Goal: Find specific page/section: Find specific page/section

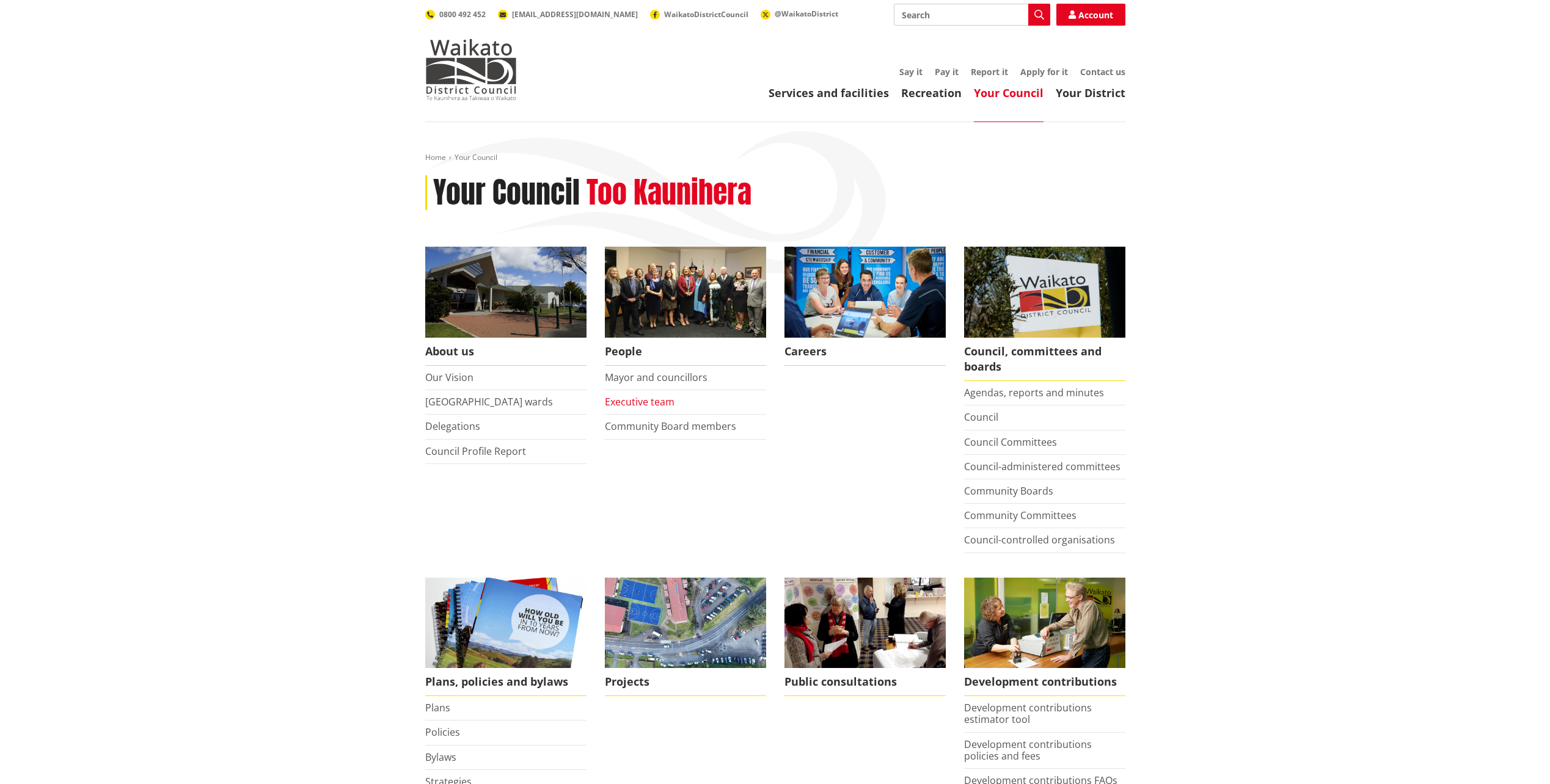
click at [641, 399] on link "Executive team" at bounding box center [639, 402] width 69 height 13
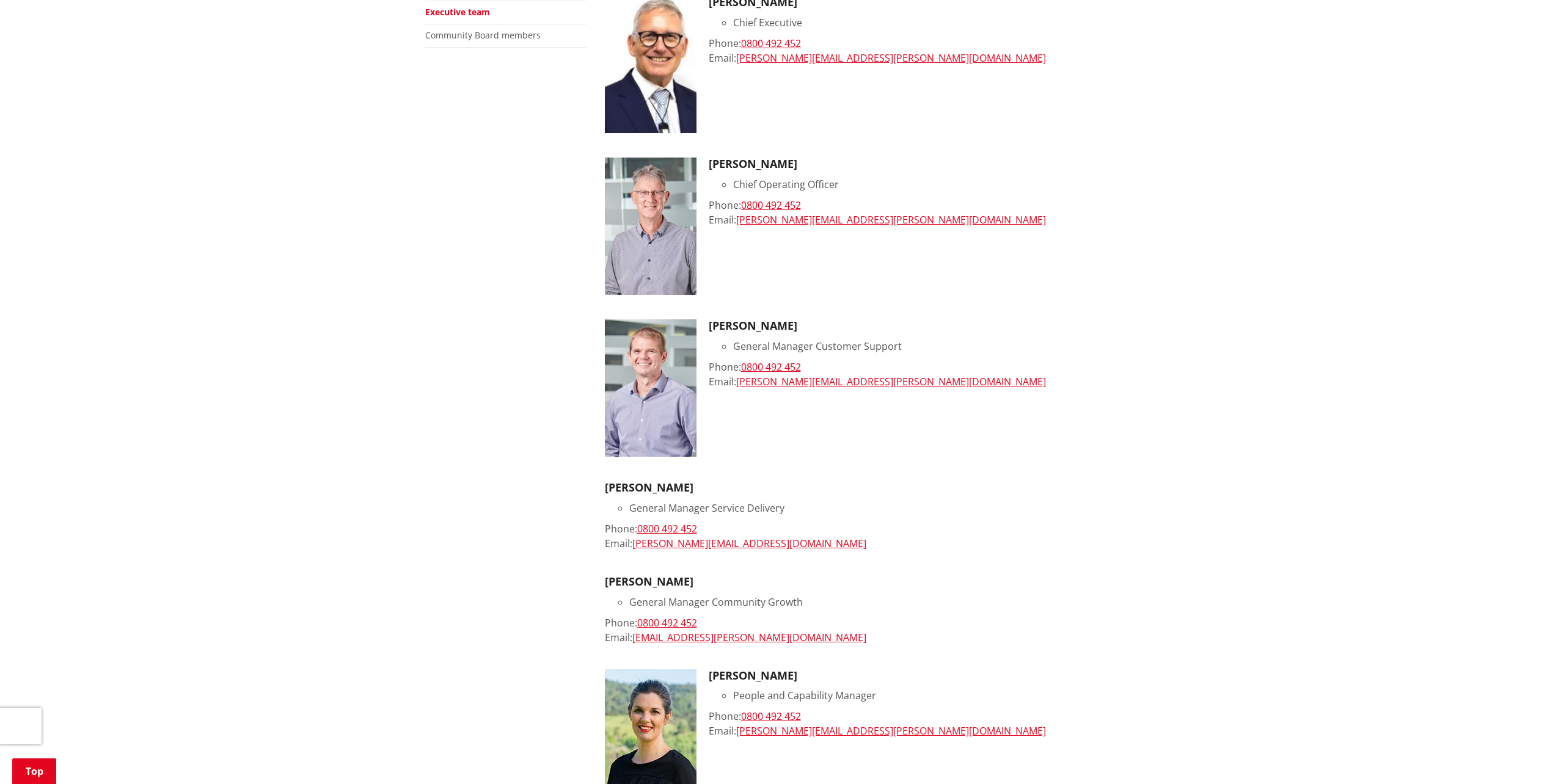
scroll to position [122, 0]
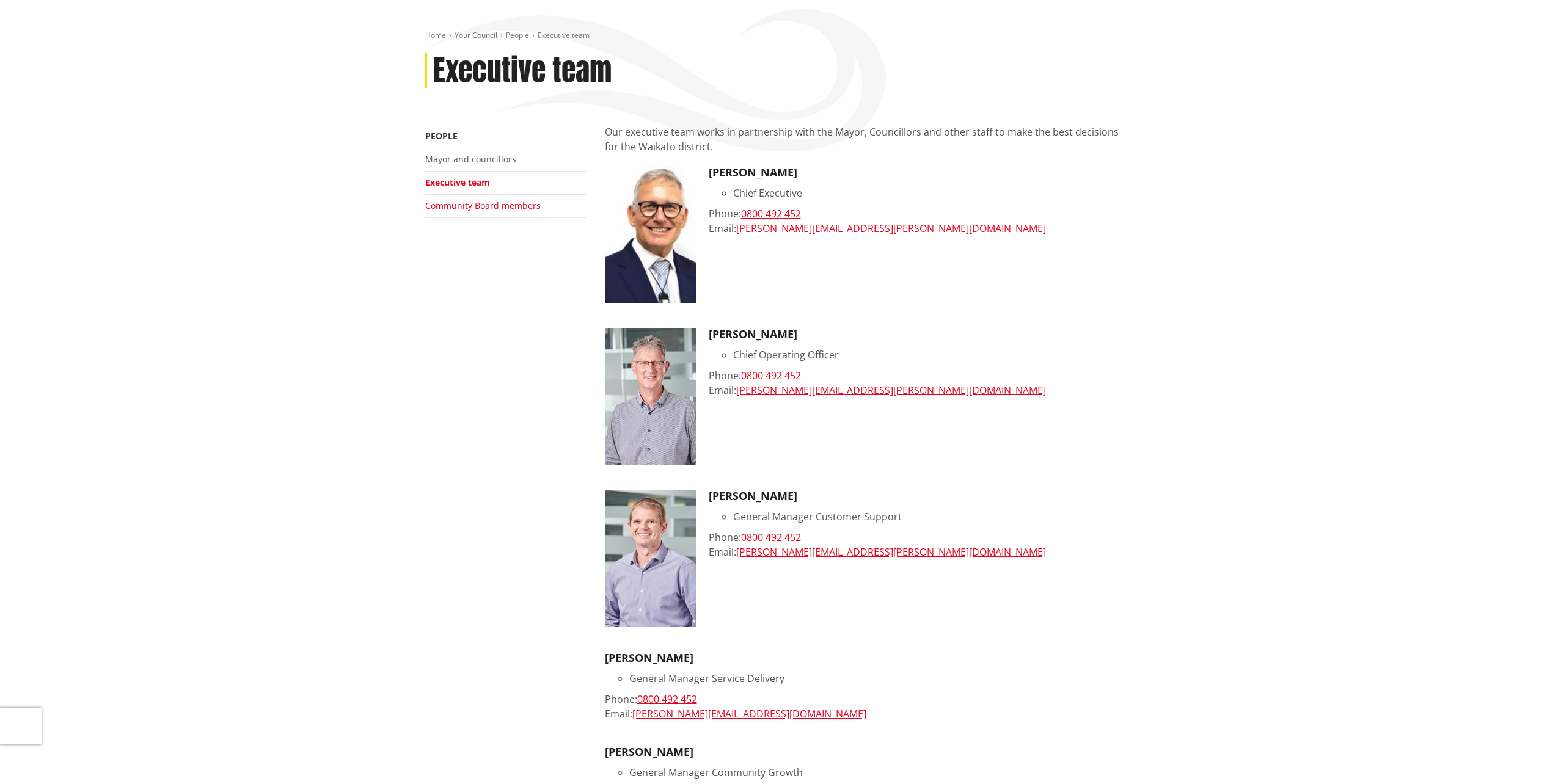
click at [523, 204] on link "Community Board members" at bounding box center [482, 205] width 116 height 12
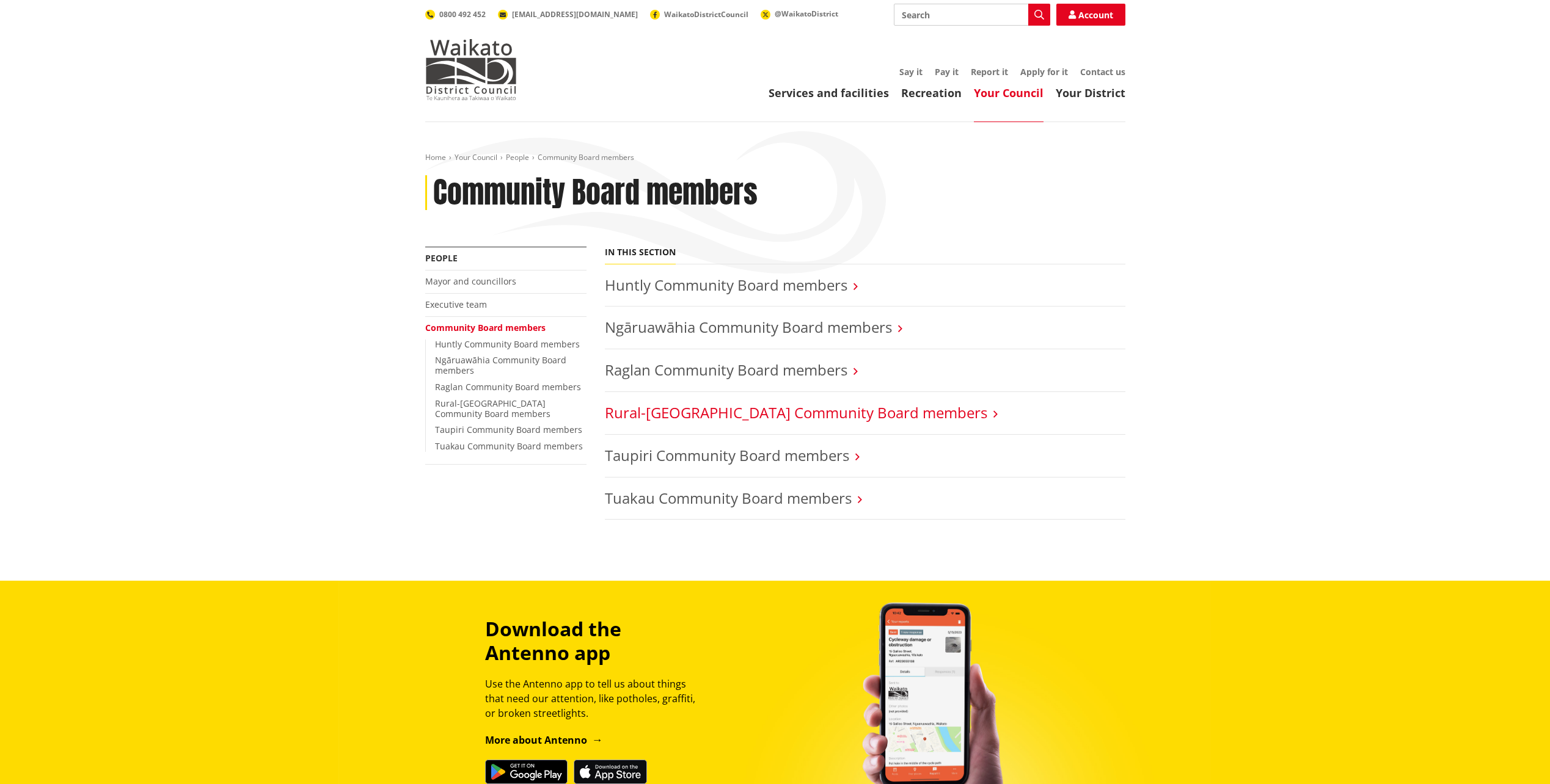
click at [718, 420] on link "Rural-[GEOGRAPHIC_DATA] Community Board members" at bounding box center [795, 412] width 382 height 20
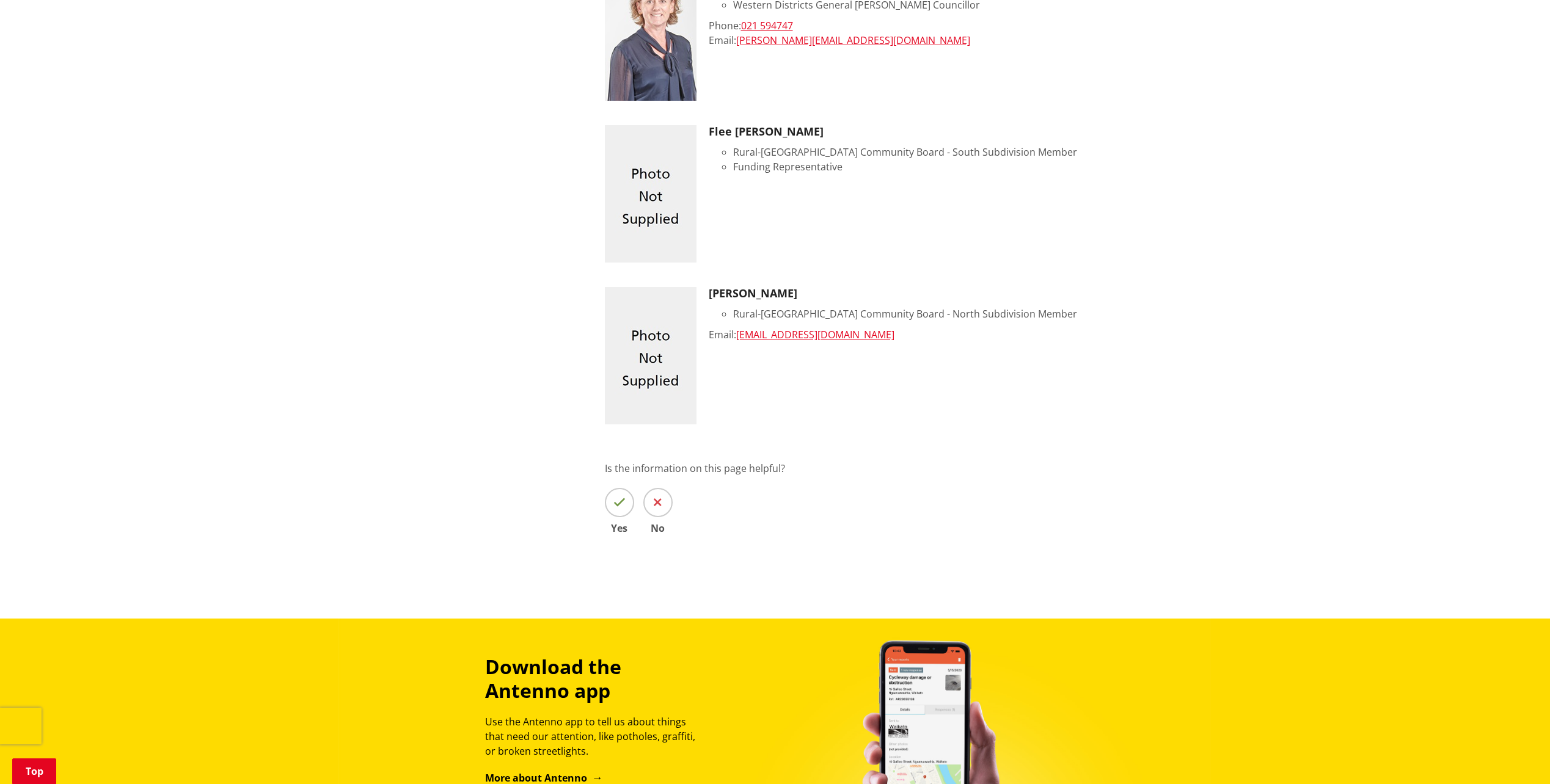
scroll to position [733, 0]
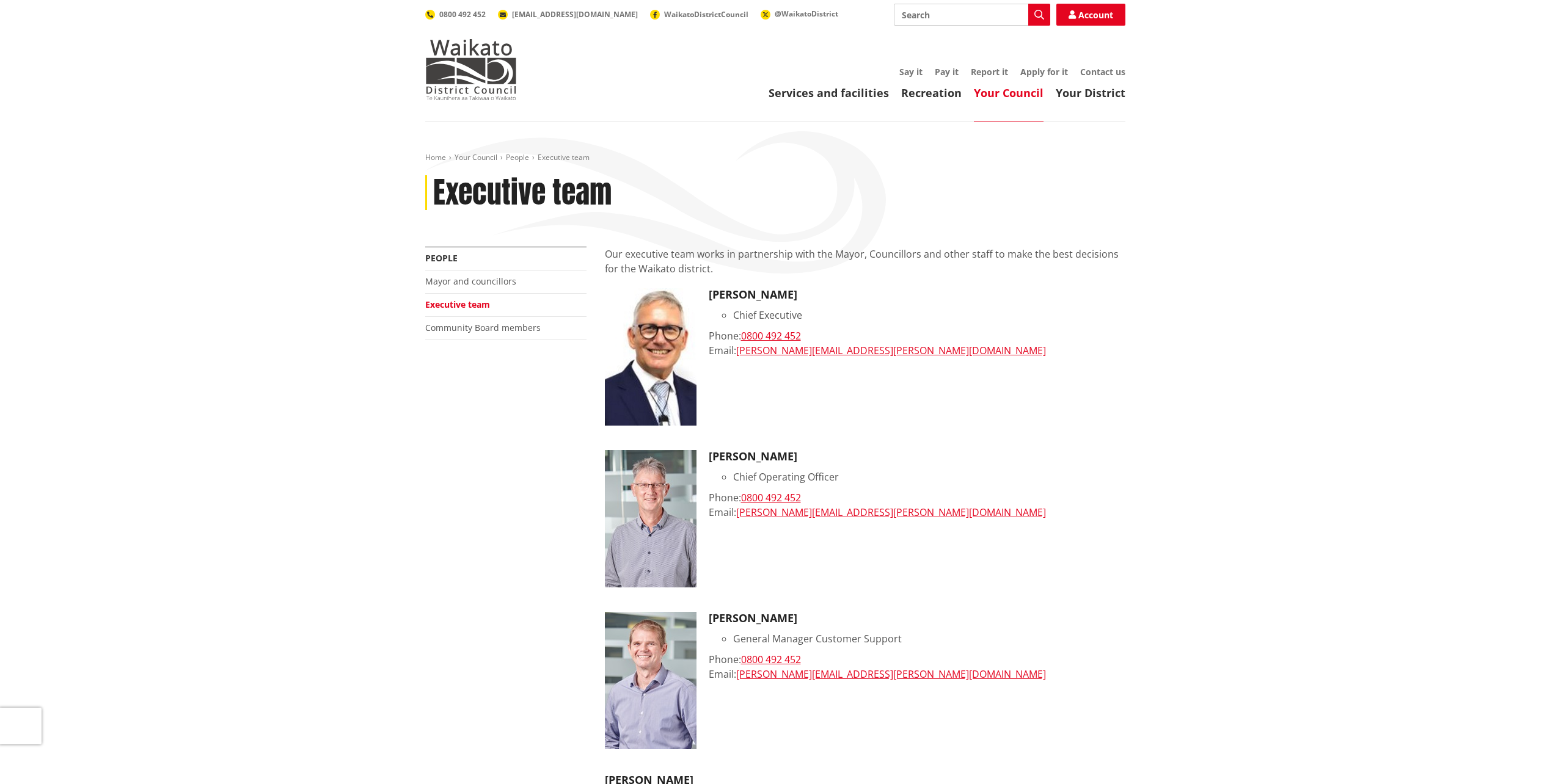
scroll to position [122, 0]
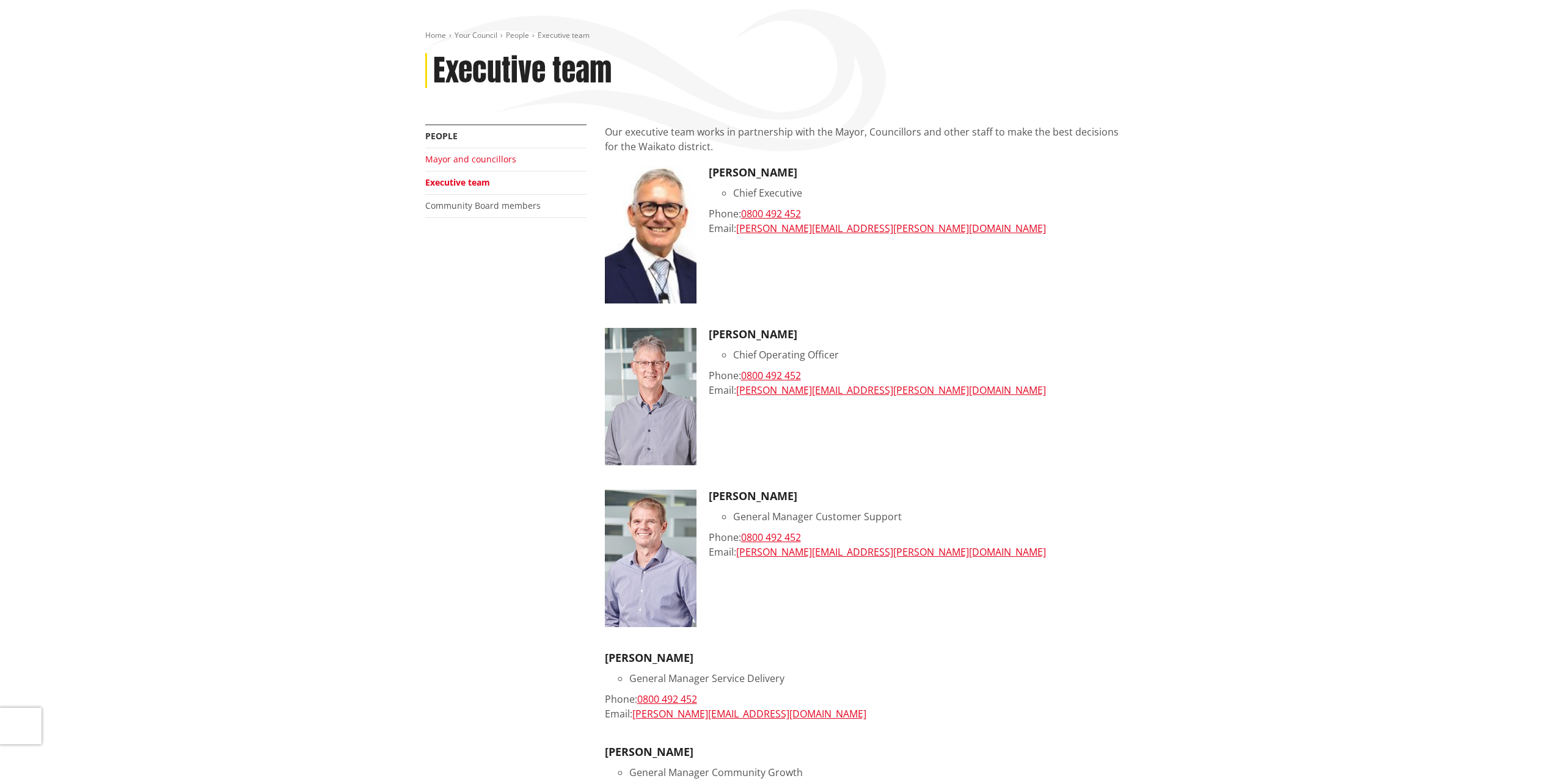
click at [475, 155] on link "Mayor and councillors" at bounding box center [470, 159] width 91 height 12
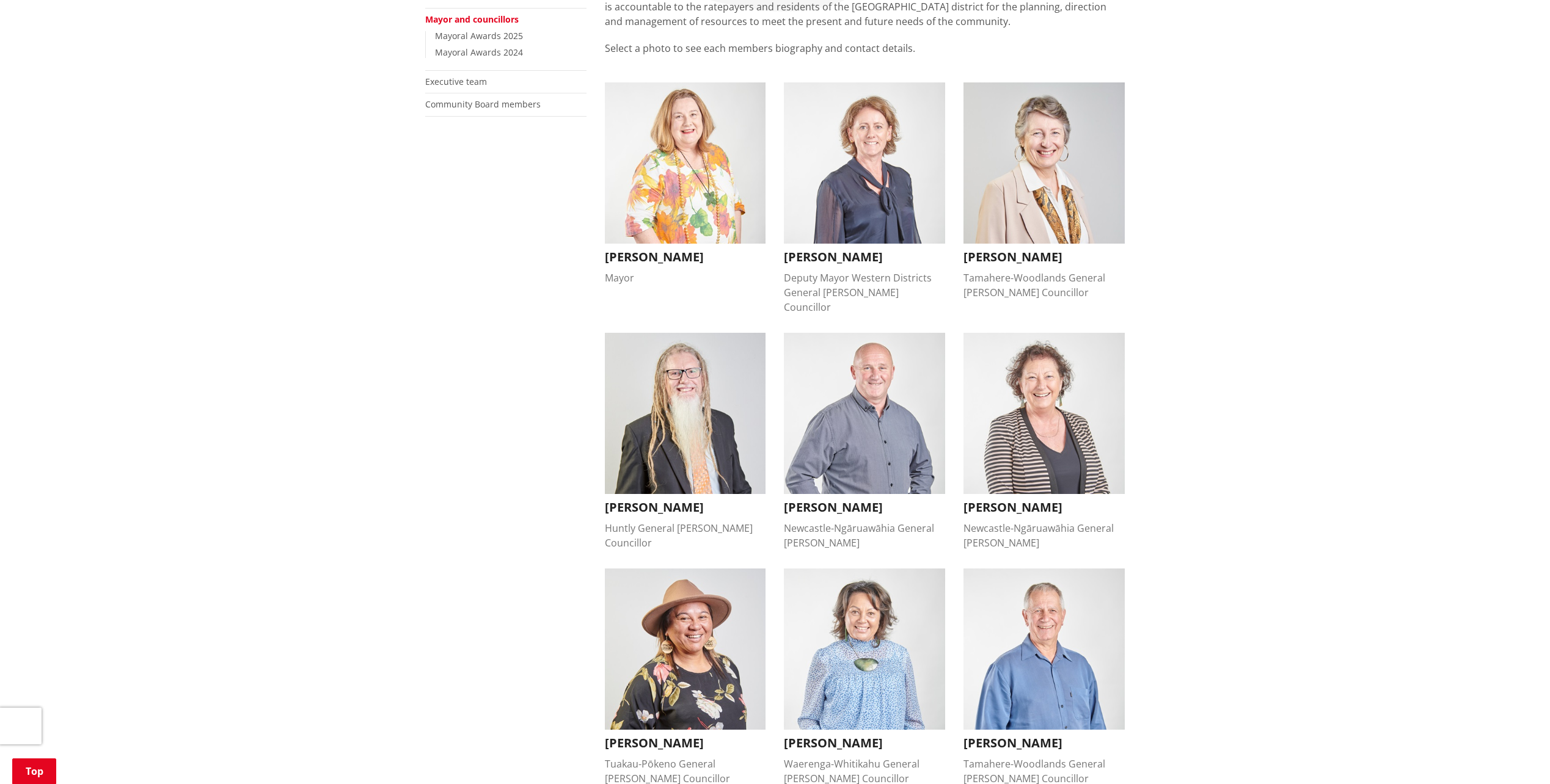
scroll to position [244, 0]
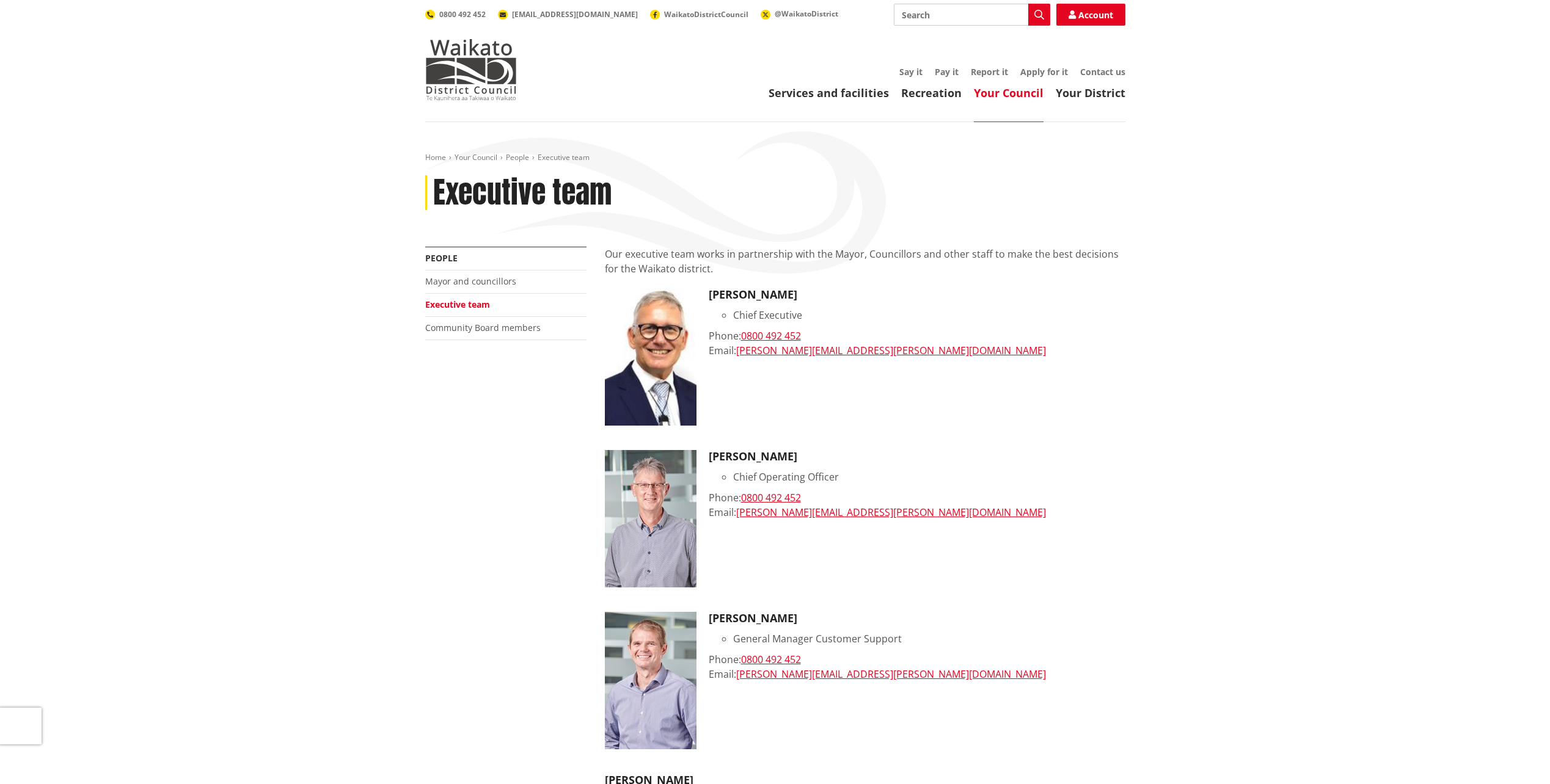
scroll to position [122, 0]
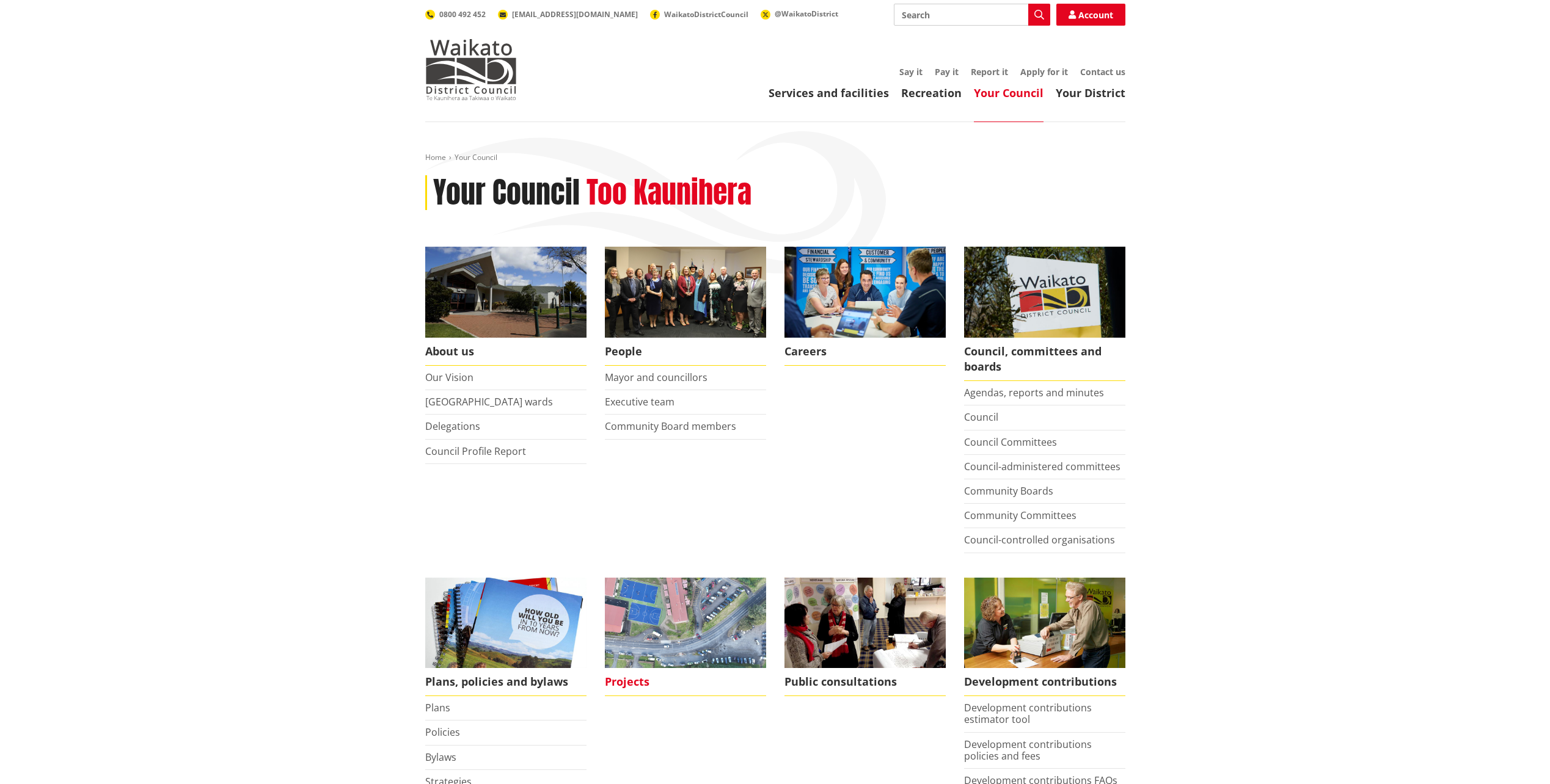
click at [700, 609] on img at bounding box center [685, 623] width 161 height 91
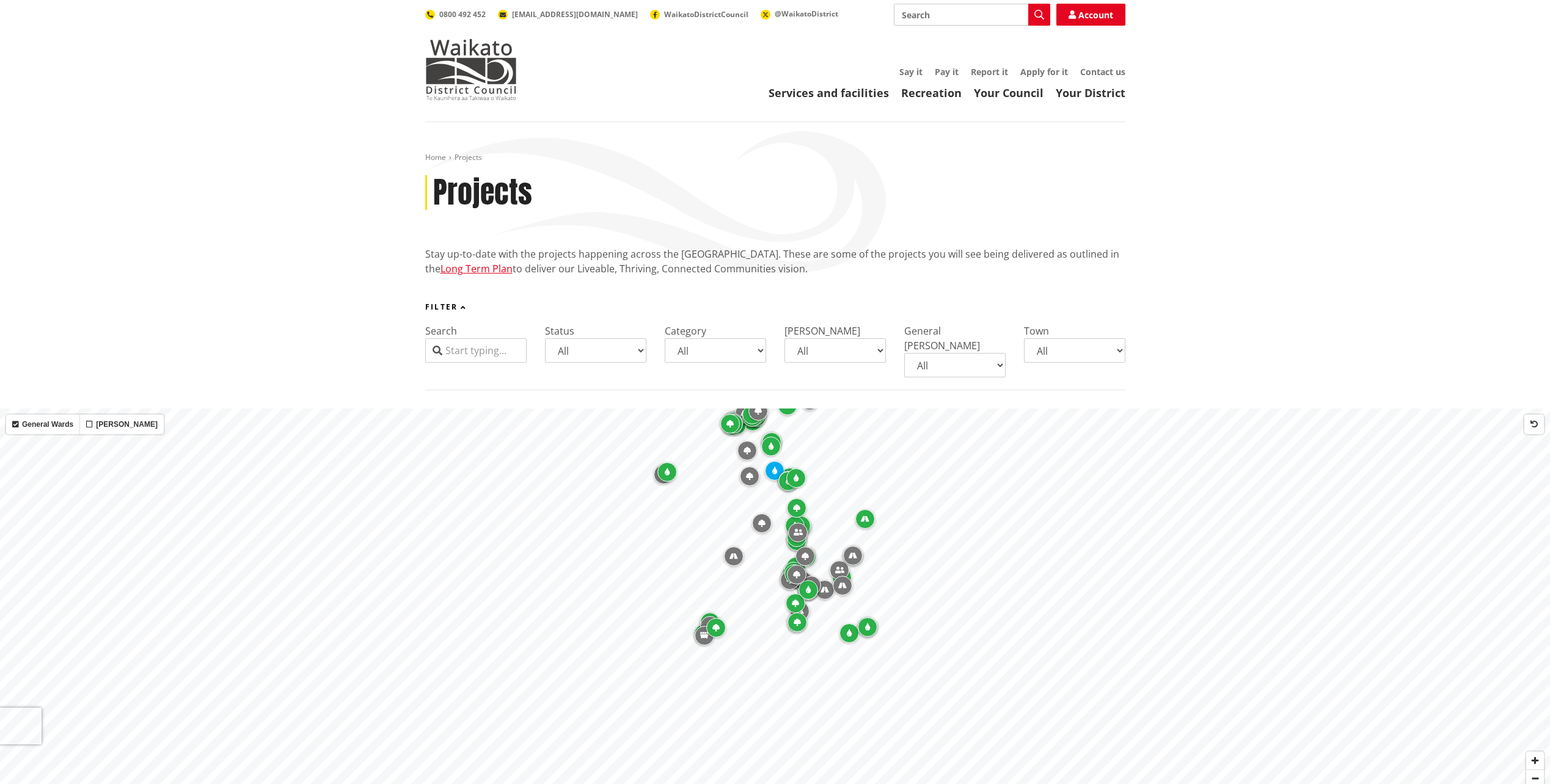
click at [770, 461] on div "Map marker" at bounding box center [774, 471] width 19 height 19
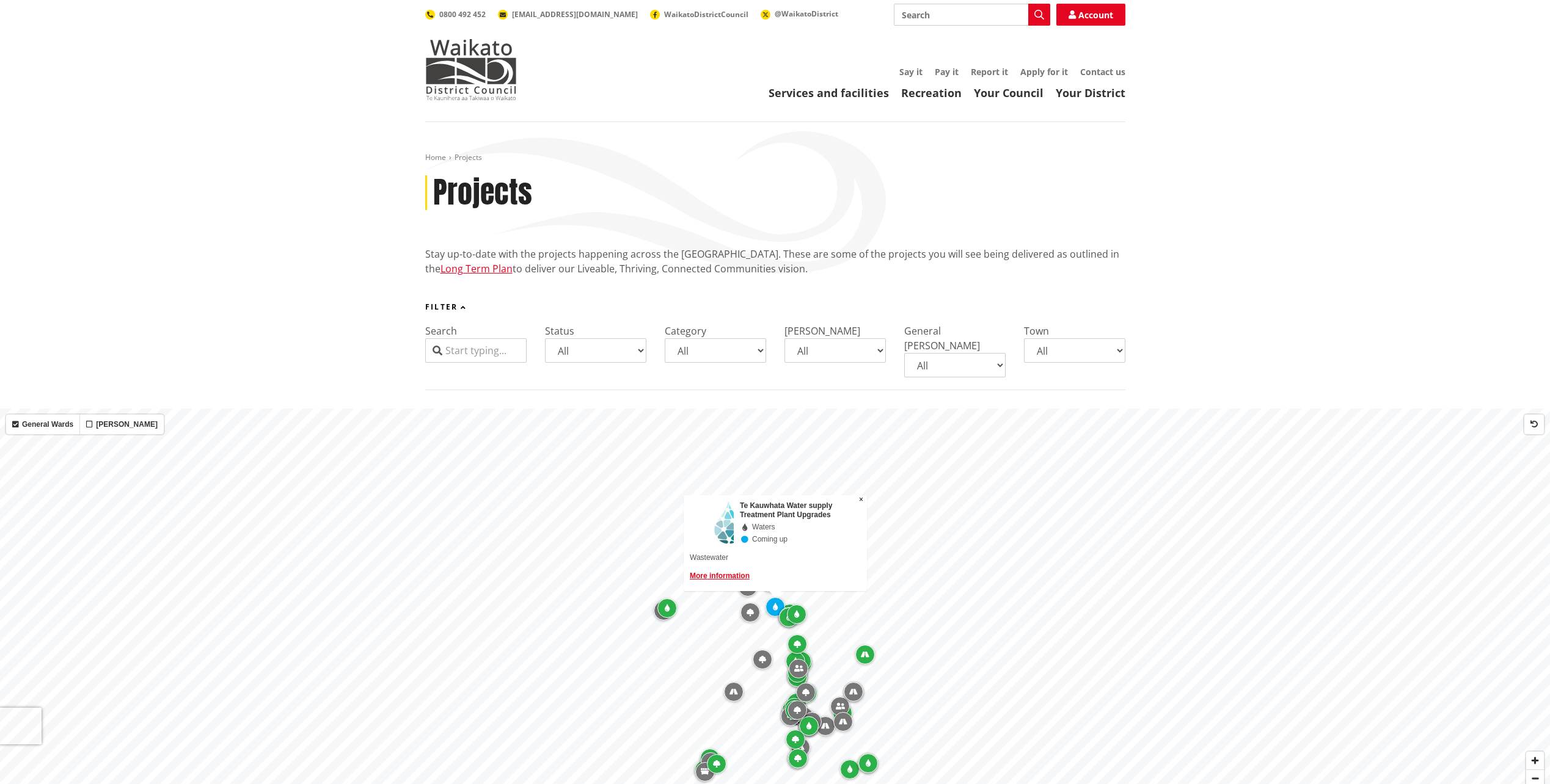
click at [785, 608] on div "Map marker" at bounding box center [788, 617] width 19 height 19
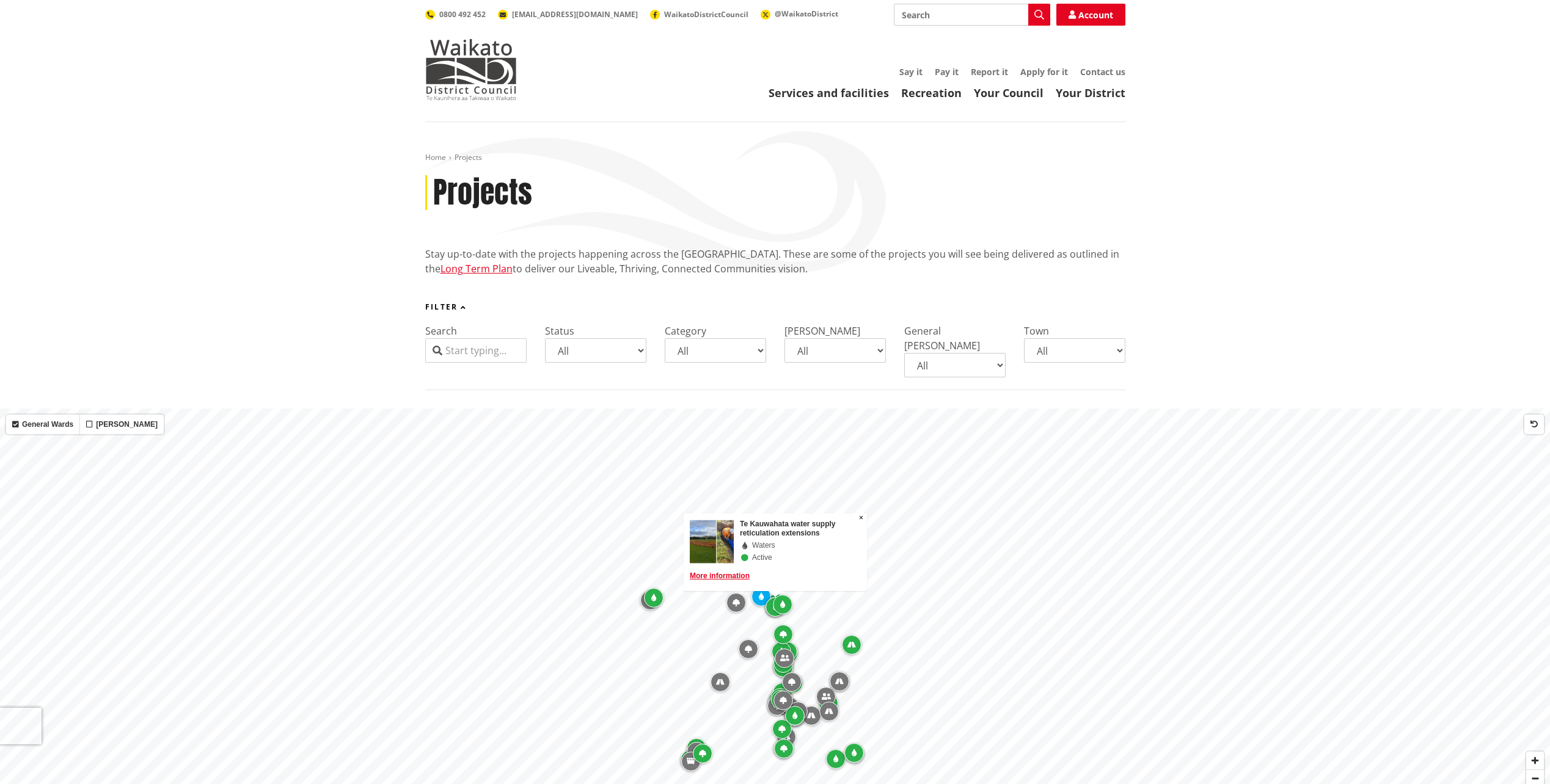
click at [783, 601] on icon "Map marker" at bounding box center [783, 605] width 5 height 8
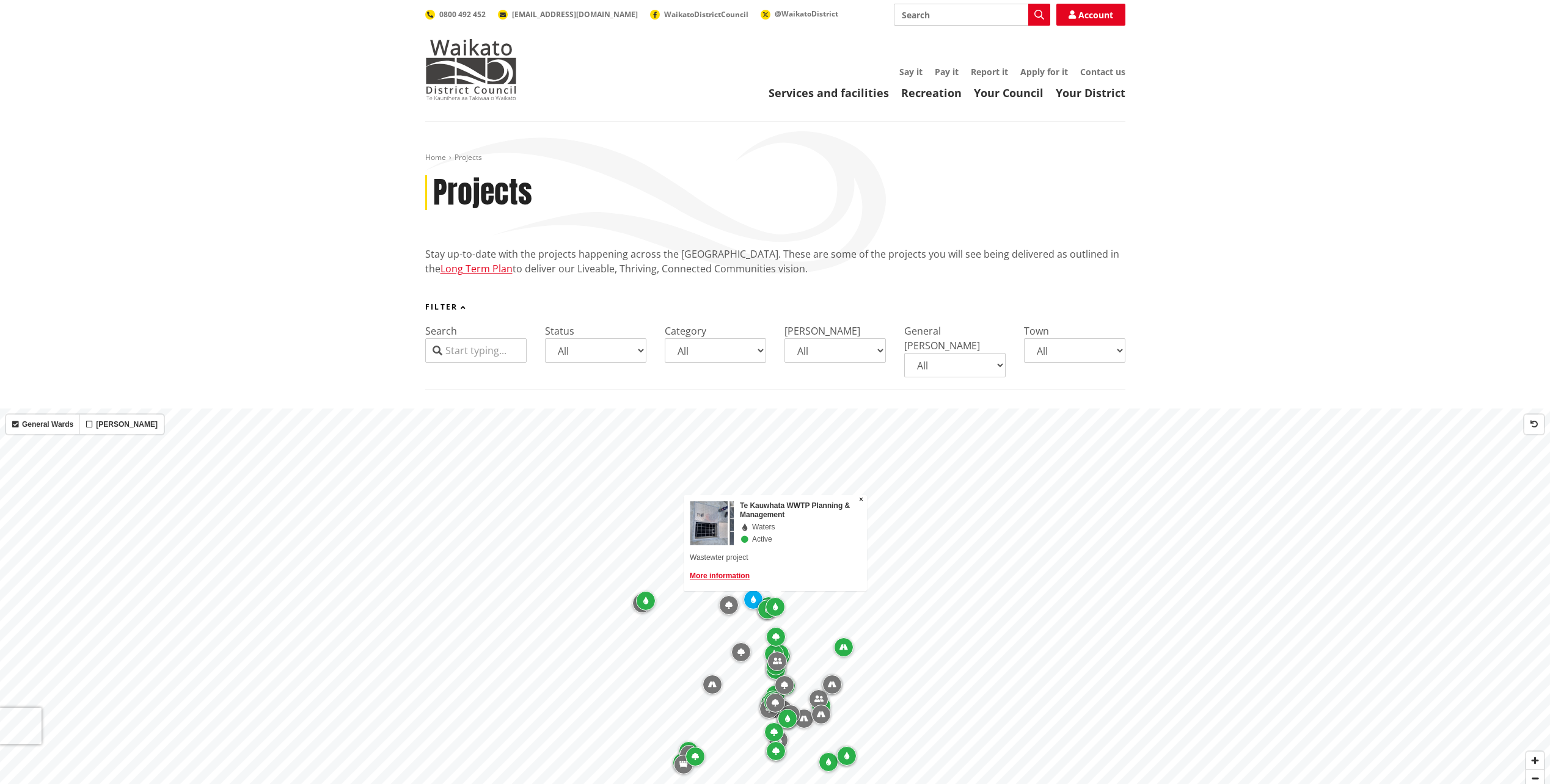
click at [737, 596] on div "Map marker" at bounding box center [728, 605] width 19 height 19
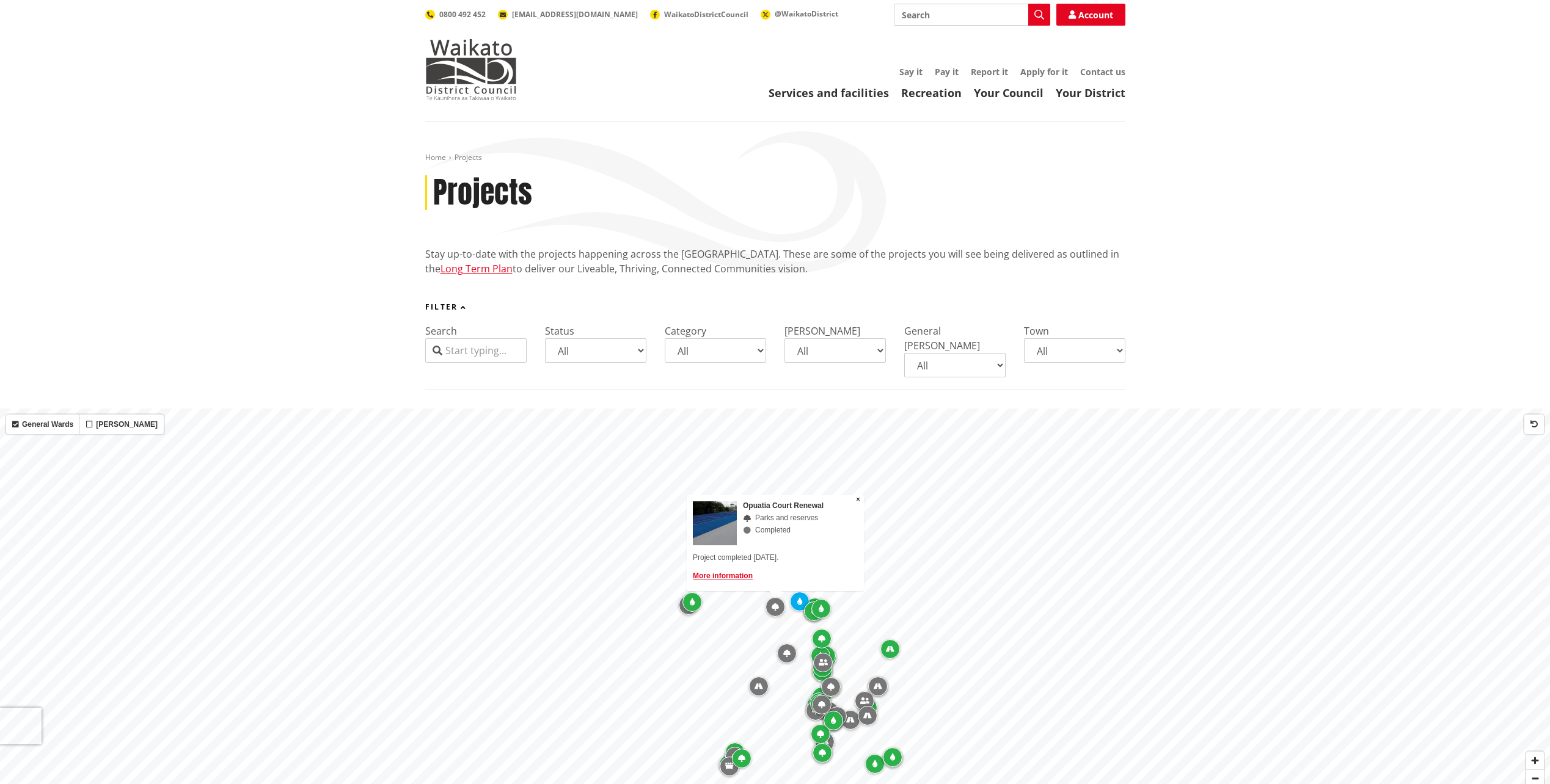
click at [762, 352] on select "All Parks and reserves Public facilities Roading Rubbish and recycling Strategi…" at bounding box center [715, 350] width 101 height 24
click at [1113, 347] on select "All Aka Aka [GEOGRAPHIC_DATA] [GEOGRAPHIC_DATA] [PERSON_NAME] [PERSON_NAME] [PE…" at bounding box center [1074, 350] width 101 height 24
select select "Te Kauwhata"
click at [1024, 339] on select "All Aka Aka [GEOGRAPHIC_DATA] [GEOGRAPHIC_DATA] [PERSON_NAME] [PERSON_NAME] [PE…" at bounding box center [1074, 350] width 101 height 24
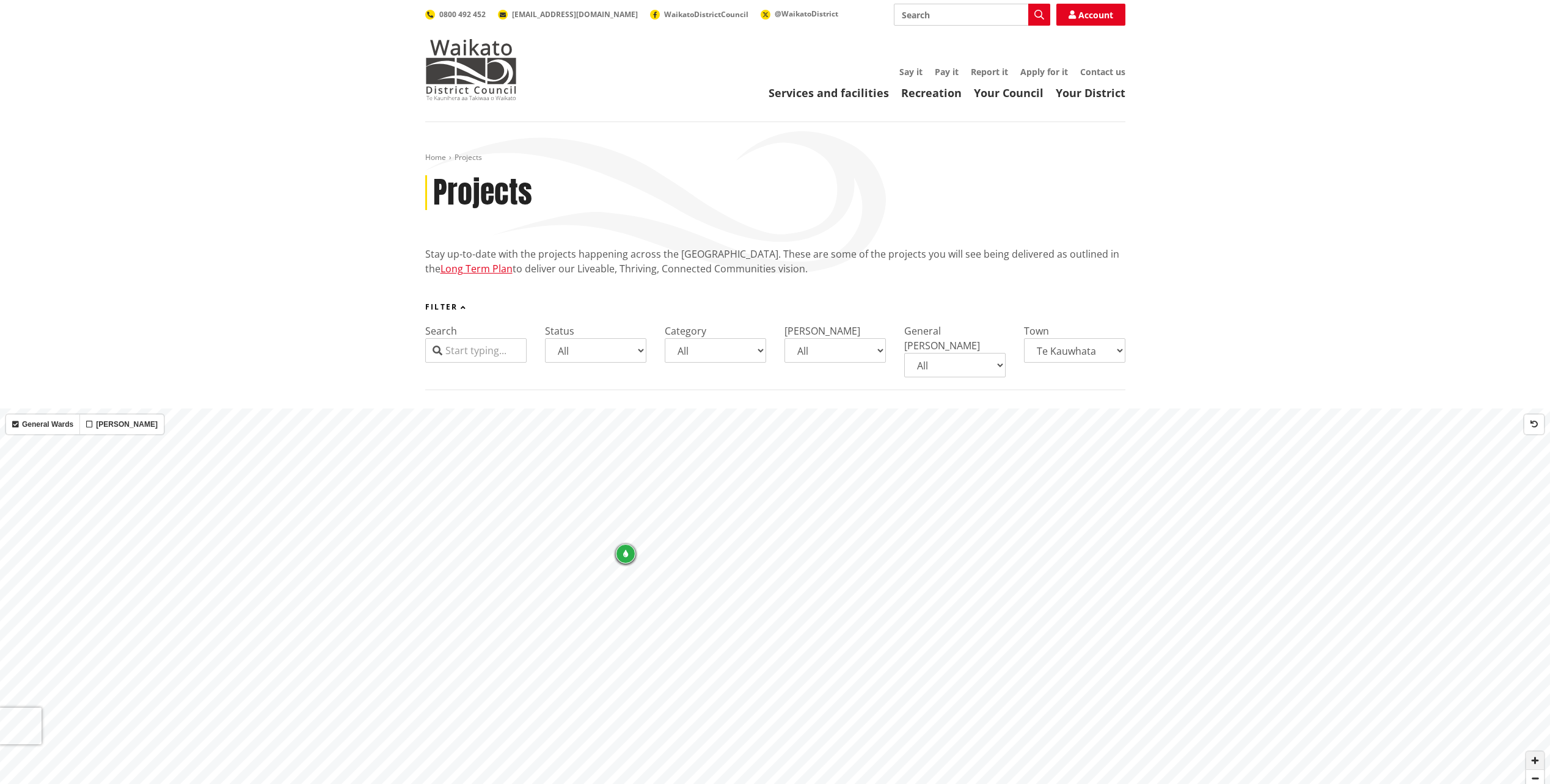
click at [1540, 752] on span "Zoom in" at bounding box center [1535, 761] width 18 height 18
click at [1541, 752] on span "Zoom in" at bounding box center [1535, 761] width 18 height 18
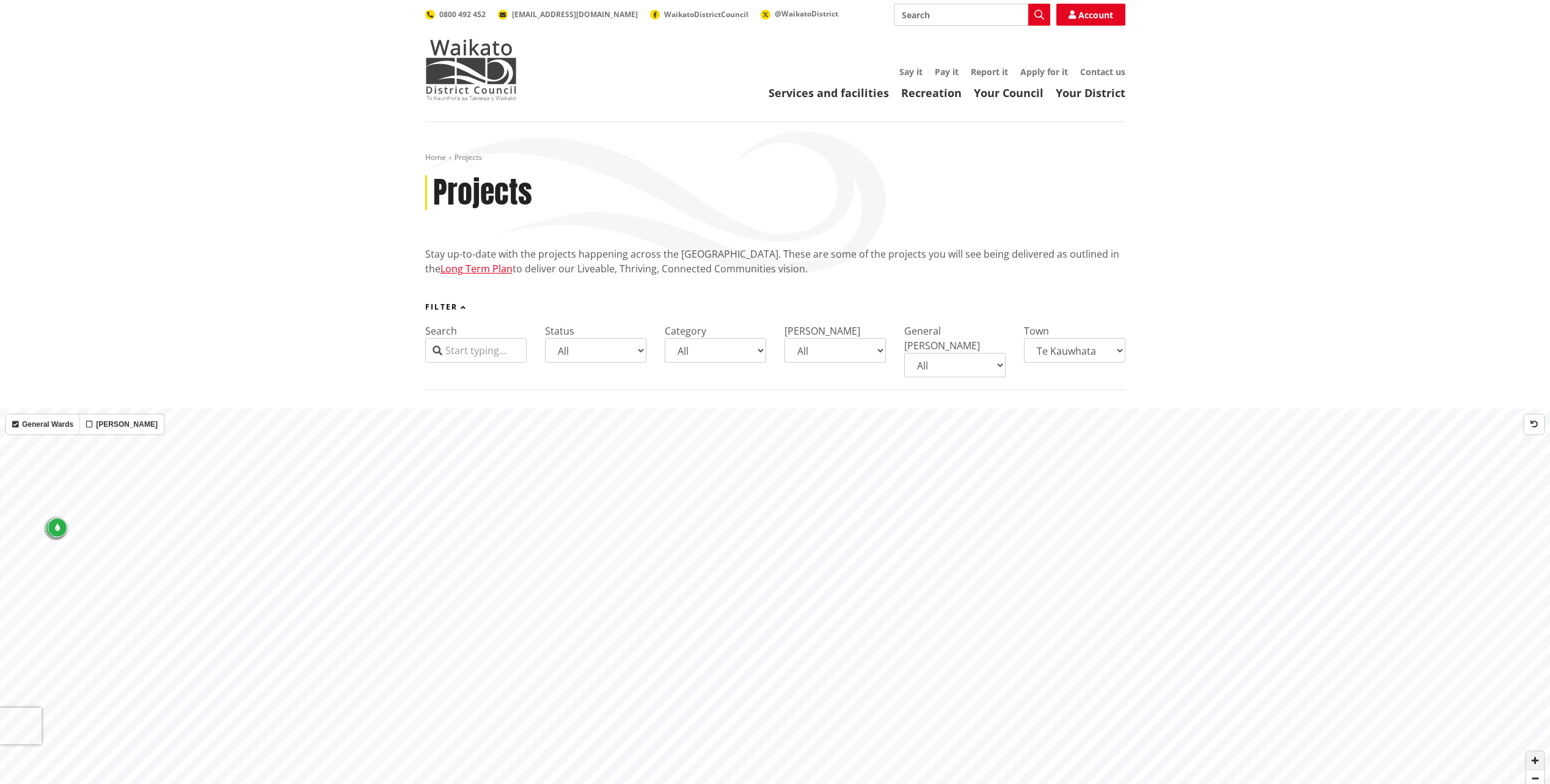
click at [1541, 752] on span "Zoom in" at bounding box center [1535, 761] width 18 height 18
click at [1538, 752] on span "Zoom in" at bounding box center [1535, 761] width 18 height 18
click at [655, 412] on div "© Mapbox © OpenStreetMap Improve this map Waerenga-[GEOGRAPHIC_DATA] General [P…" at bounding box center [775, 607] width 1550 height 397
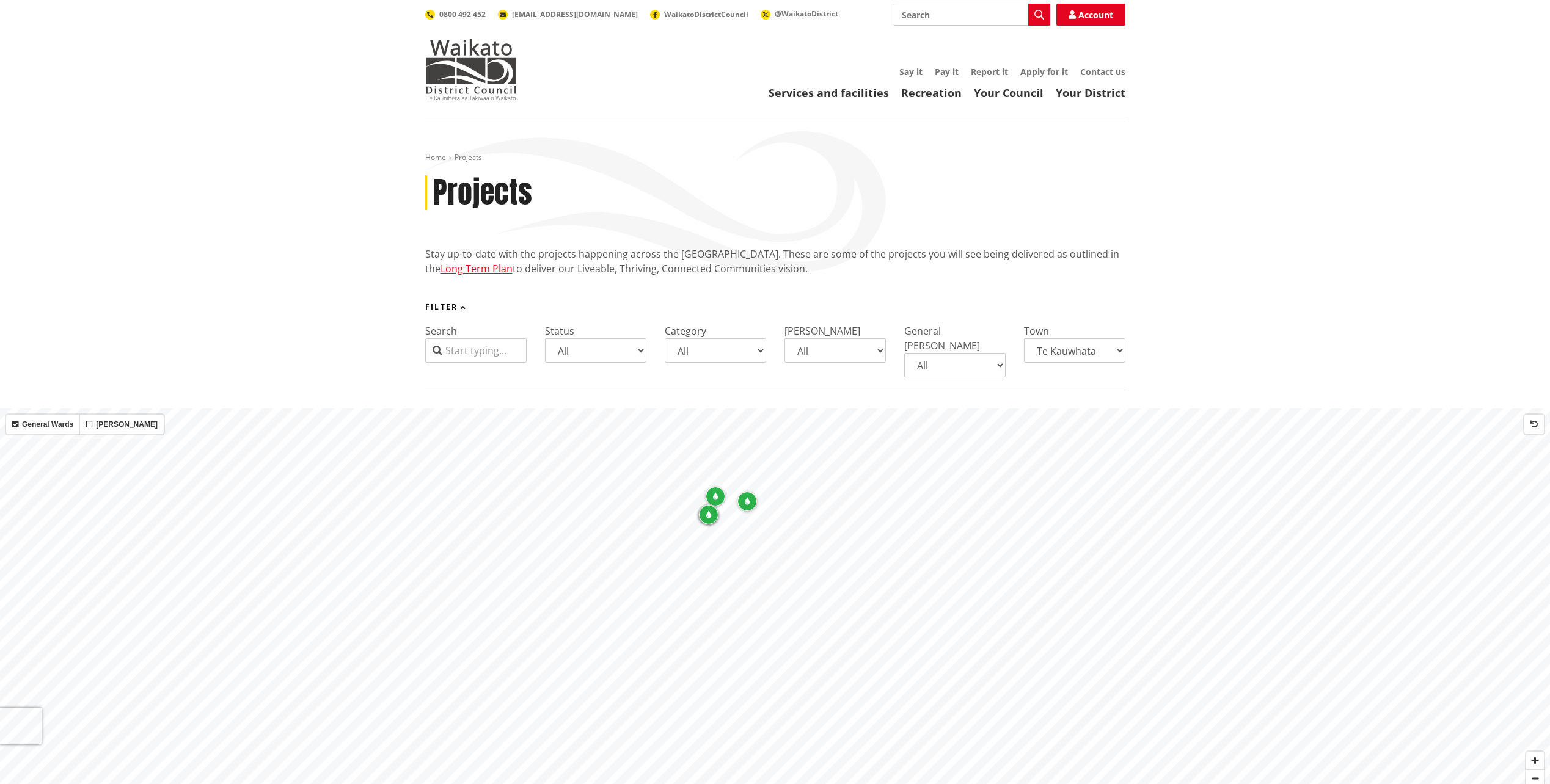
click at [711, 505] on div "Map marker" at bounding box center [708, 514] width 19 height 19
click at [816, 589] on icon "Map marker" at bounding box center [813, 593] width 5 height 8
click at [747, 593] on div "Map marker" at bounding box center [743, 603] width 19 height 19
click at [1114, 350] on select "All Aka Aka [GEOGRAPHIC_DATA] [GEOGRAPHIC_DATA] [PERSON_NAME] [PERSON_NAME] [PE…" at bounding box center [1074, 350] width 101 height 24
select select
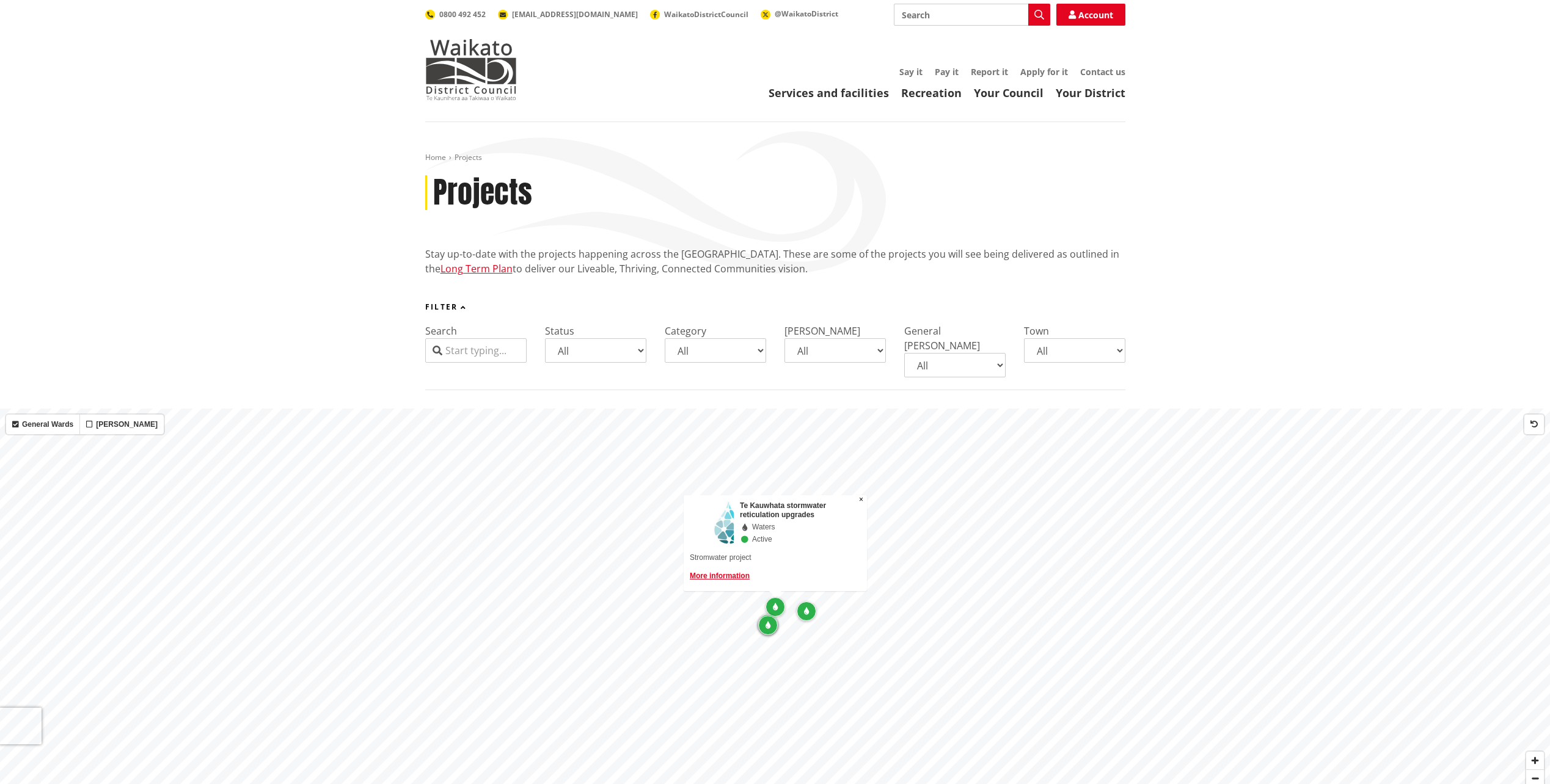
click at [1024, 339] on select "All Aka Aka [GEOGRAPHIC_DATA] [GEOGRAPHIC_DATA] [PERSON_NAME] [PERSON_NAME] [PE…" at bounding box center [1074, 350] width 101 height 24
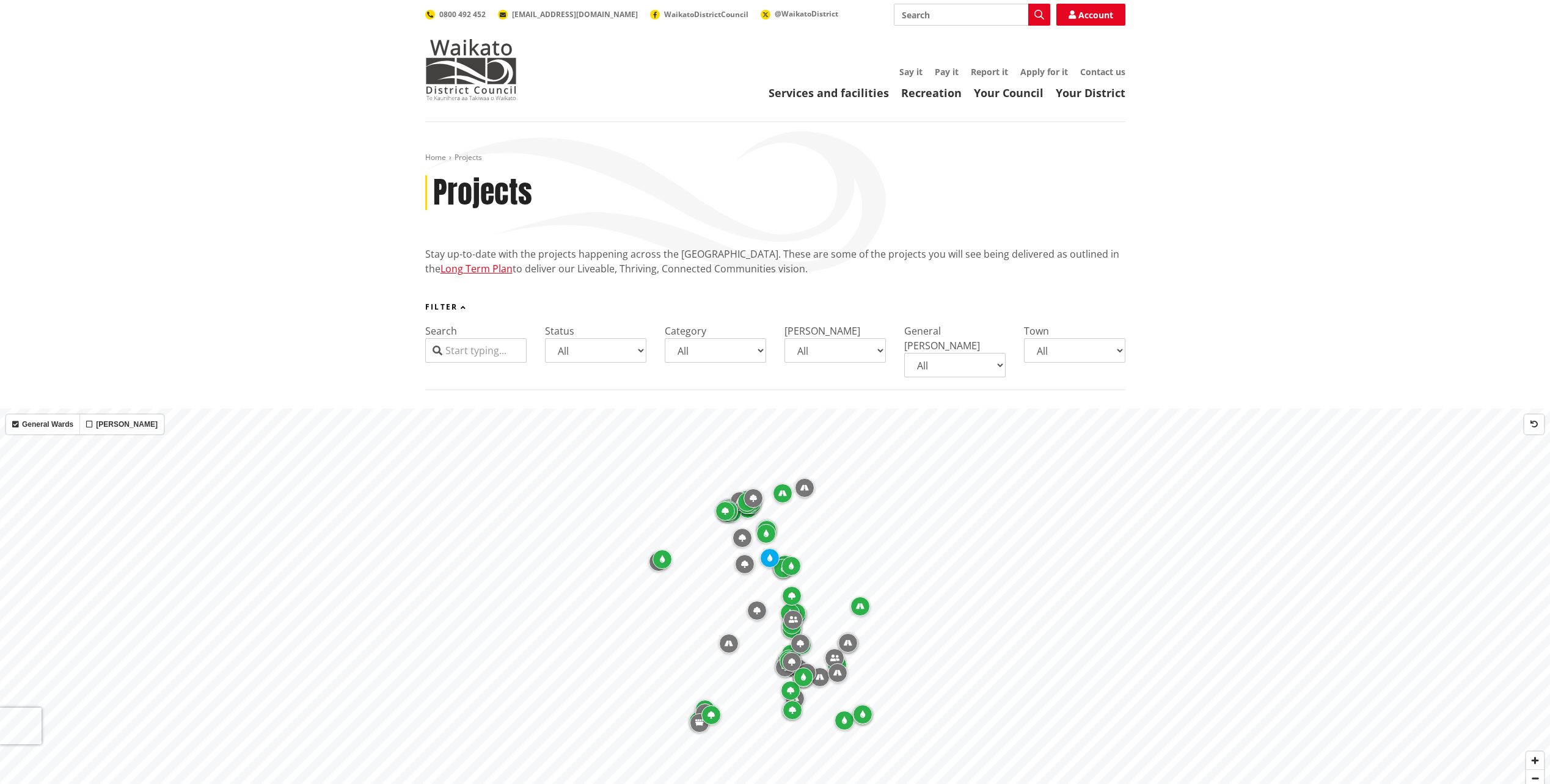
click at [864, 603] on icon "Map marker" at bounding box center [860, 607] width 9 height 8
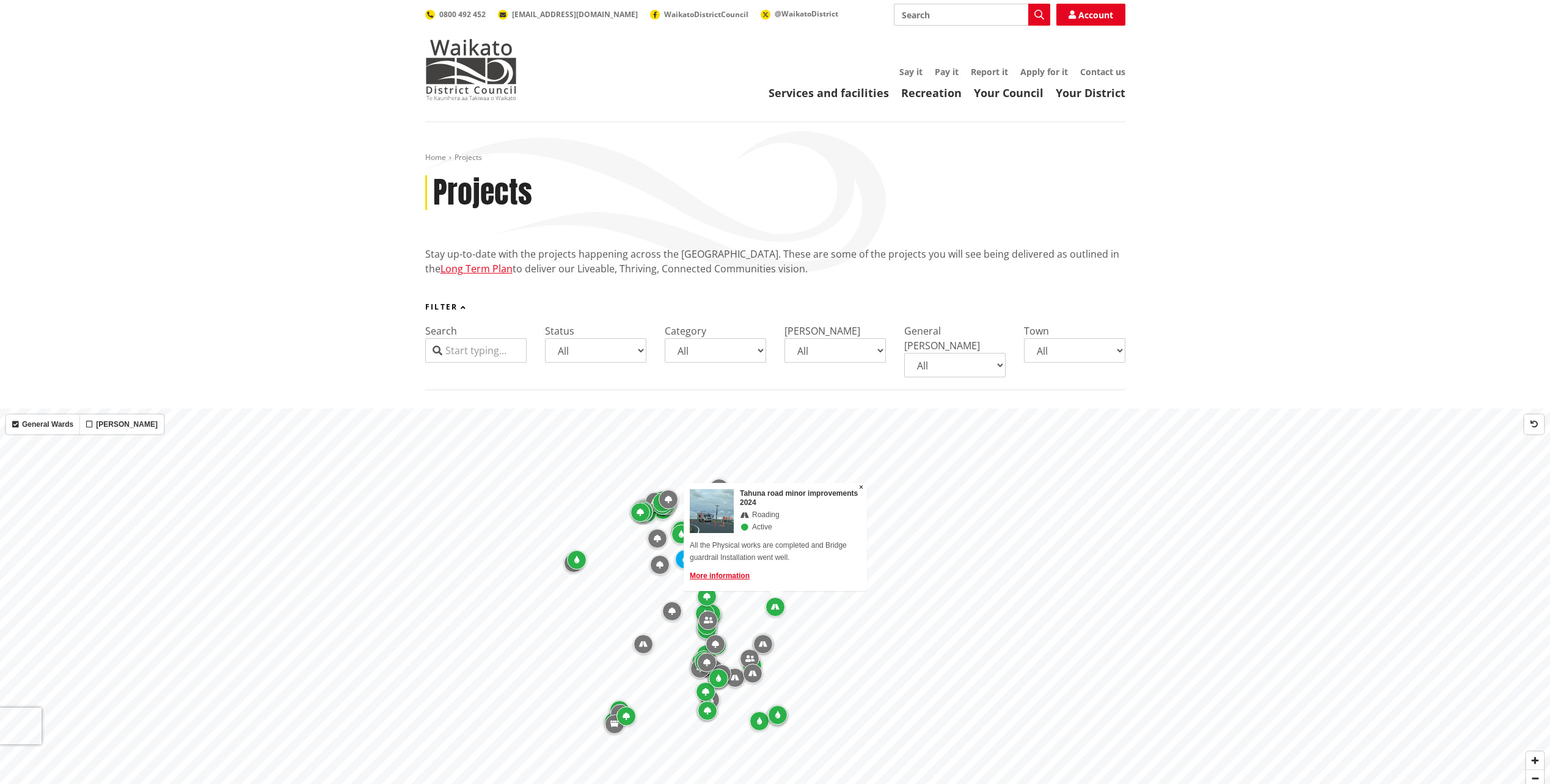
click at [667, 491] on div "Map marker" at bounding box center [668, 499] width 19 height 19
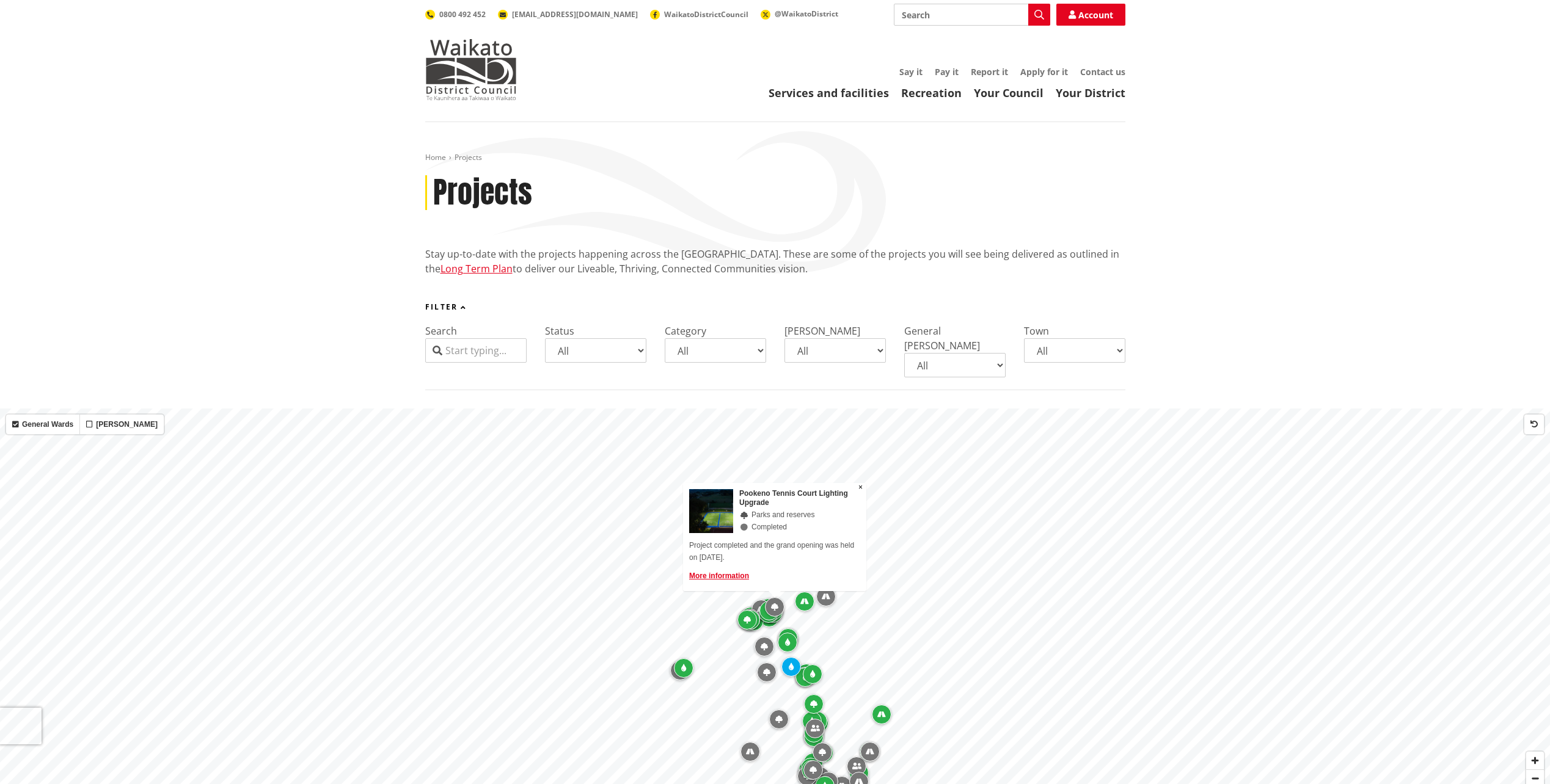
click at [803, 598] on icon "Map marker" at bounding box center [805, 602] width 9 height 8
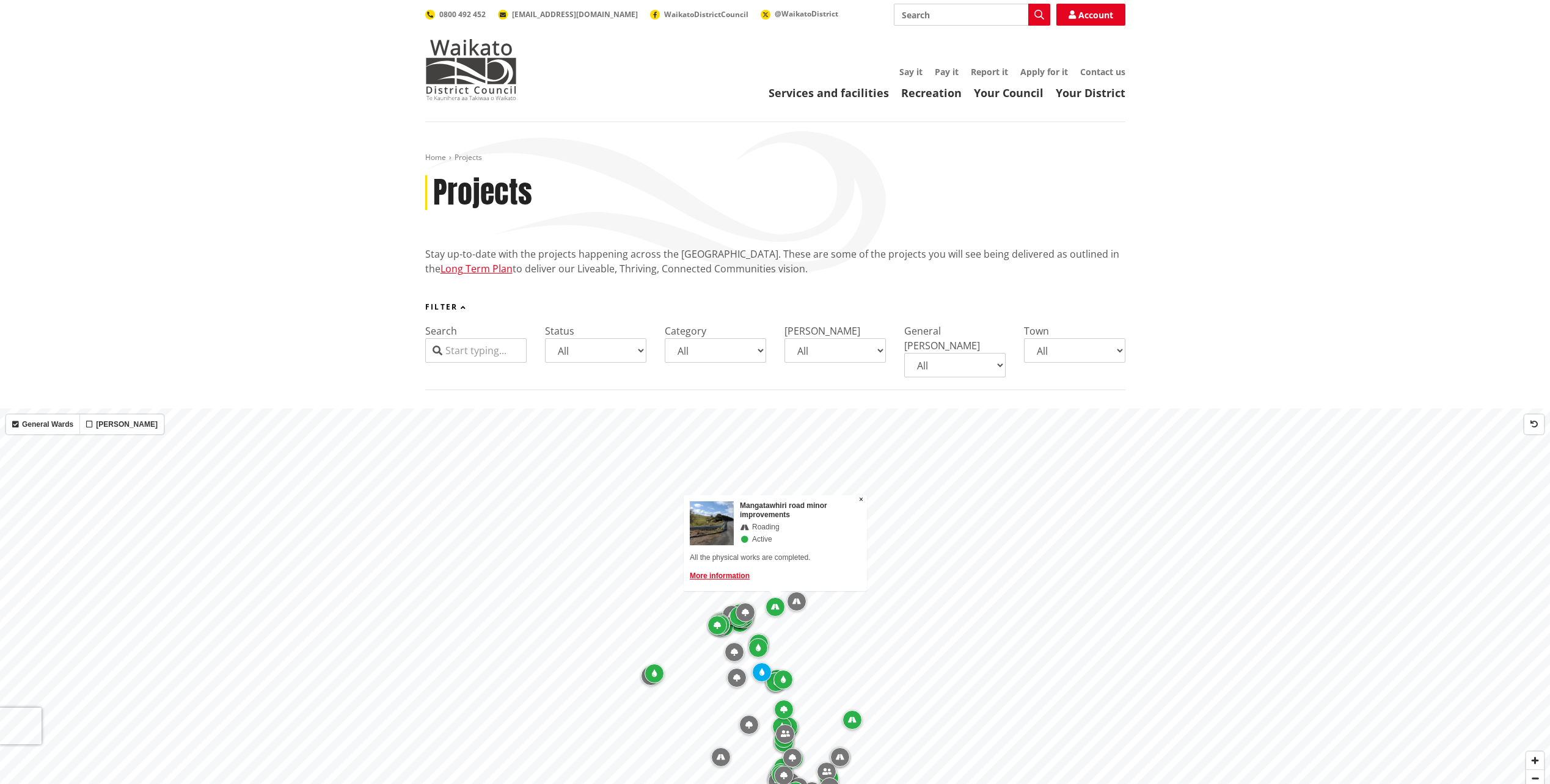
click at [794, 598] on icon "Map marker" at bounding box center [797, 602] width 9 height 8
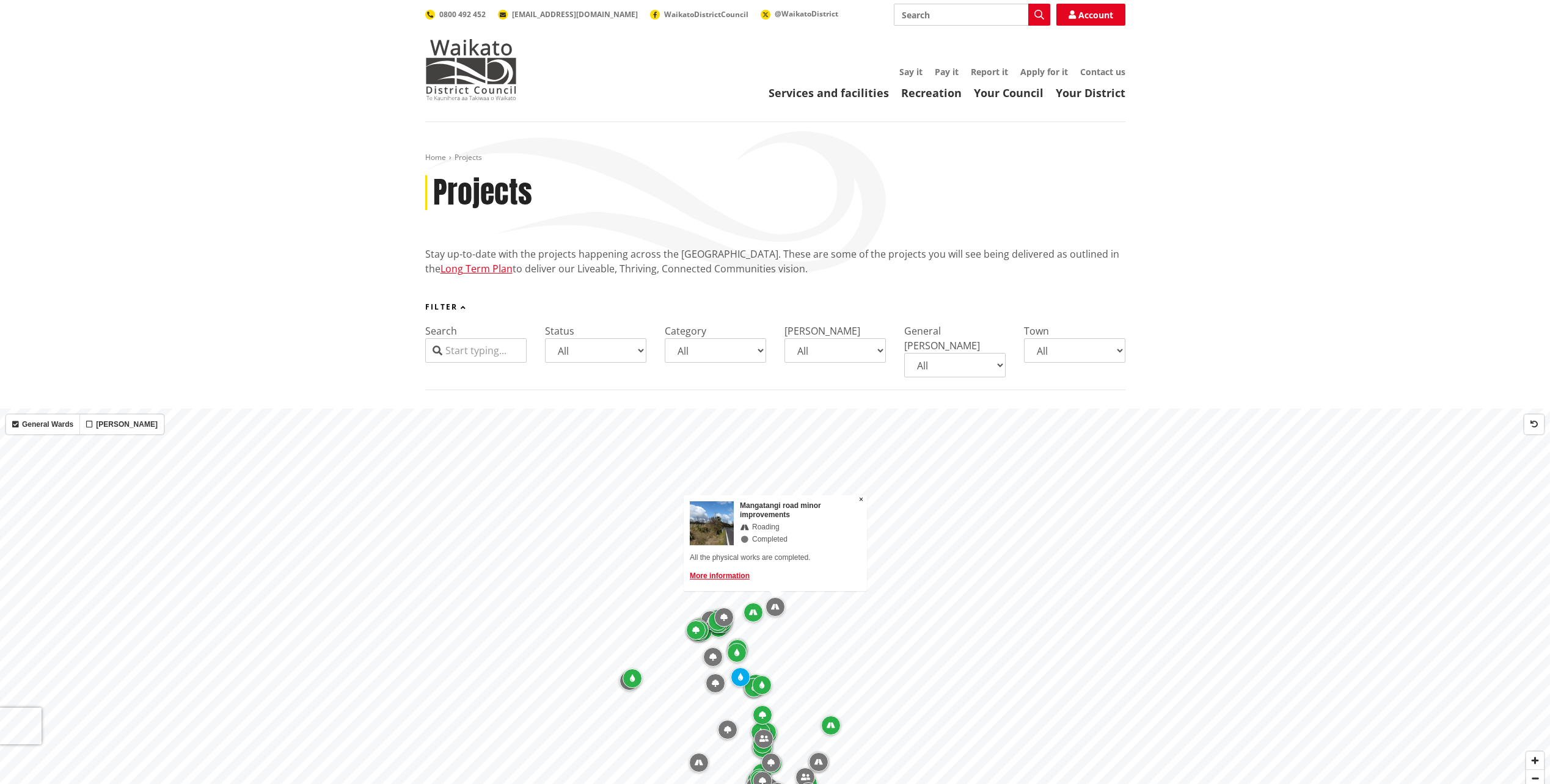
click at [715, 615] on div "Map marker" at bounding box center [717, 621] width 19 height 19
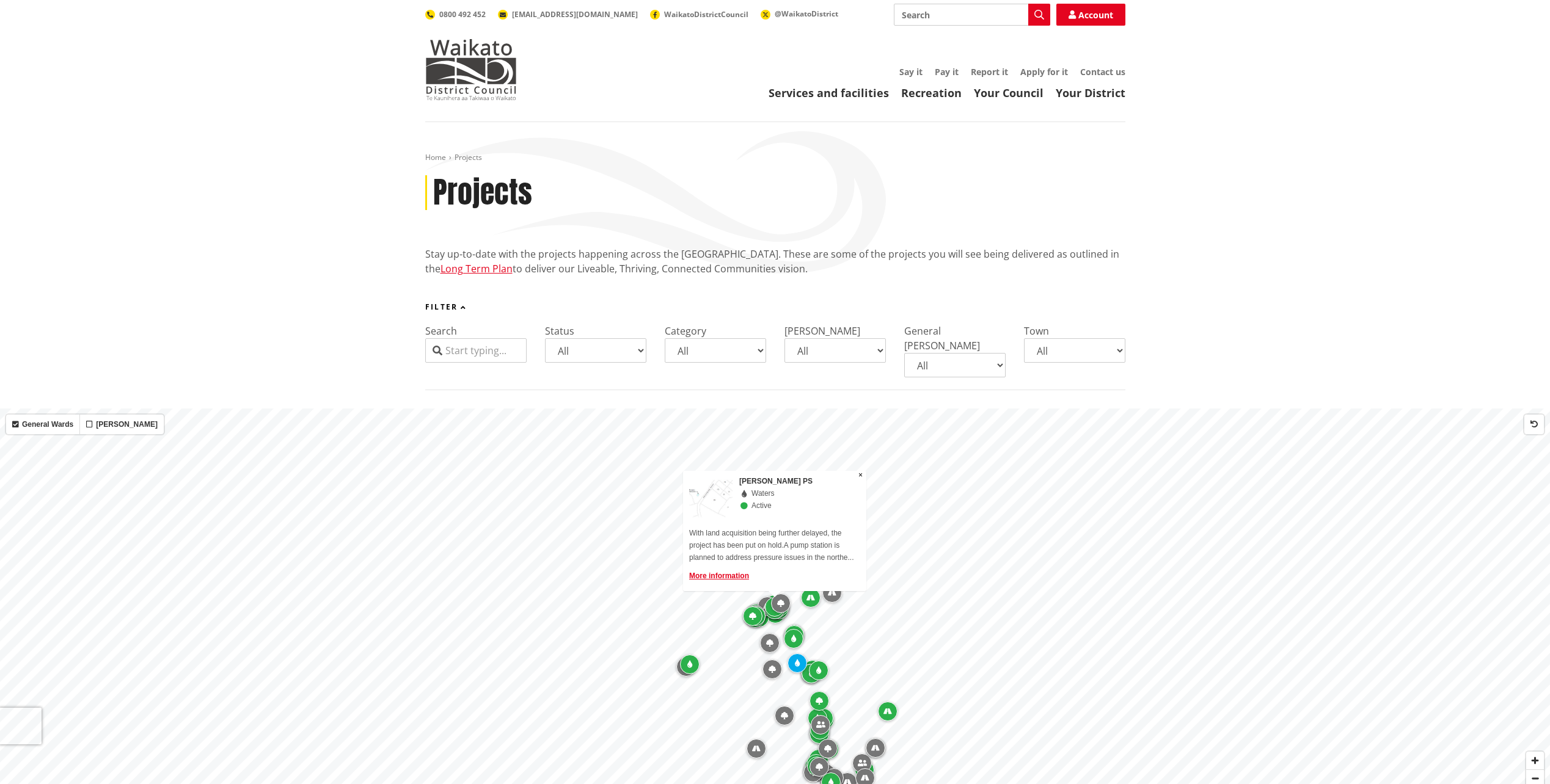
click at [719, 354] on select "All Parks and reserves Public facilities Roading Rubbish and recycling Strategi…" at bounding box center [715, 350] width 101 height 24
select select "Parks and reserves"
click at [665, 339] on select "All Parks and reserves Public facilities Roading Rubbish and recycling Strategi…" at bounding box center [715, 350] width 101 height 24
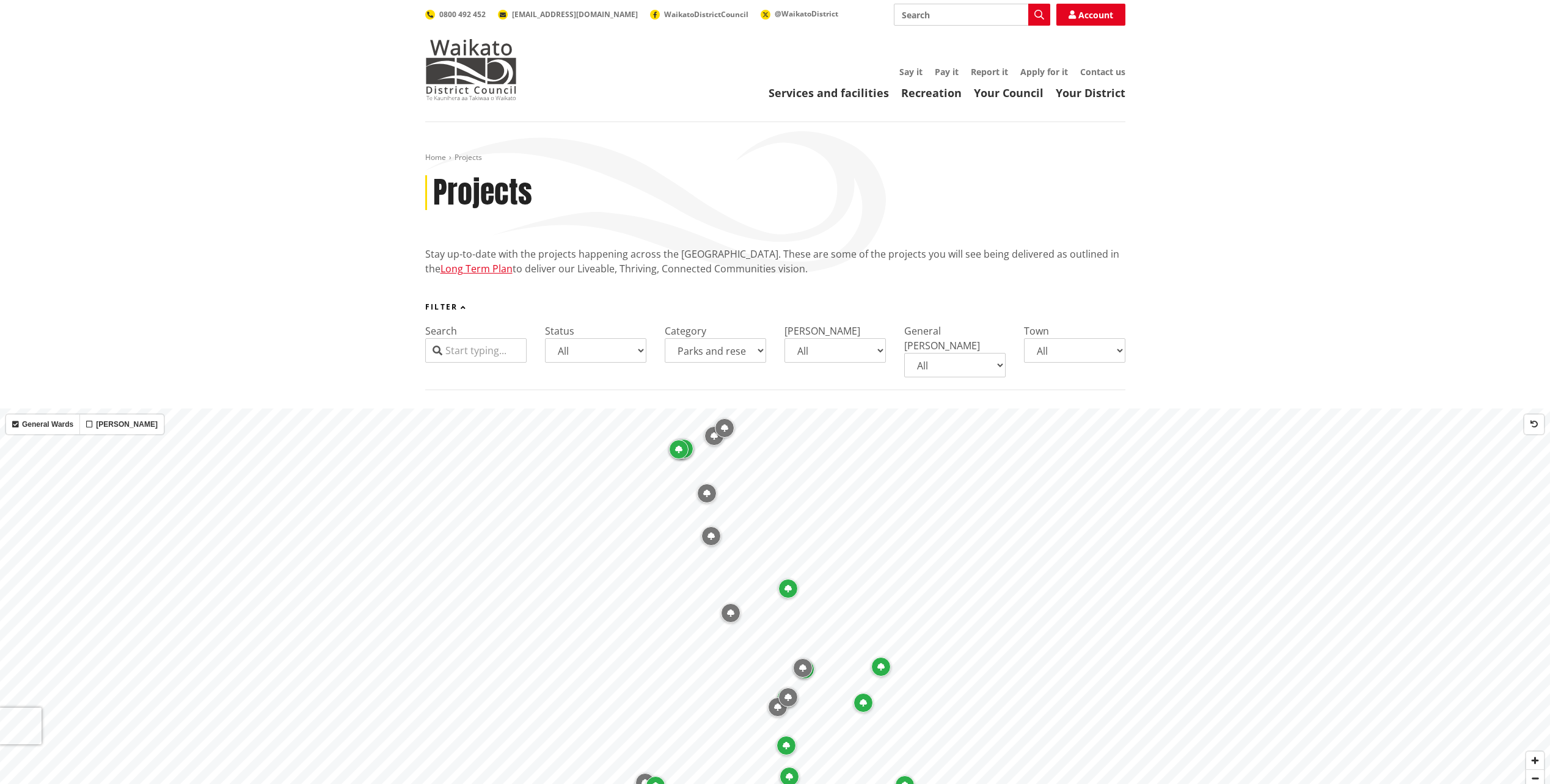
click at [722, 424] on icon "Map marker" at bounding box center [725, 428] width 8 height 8
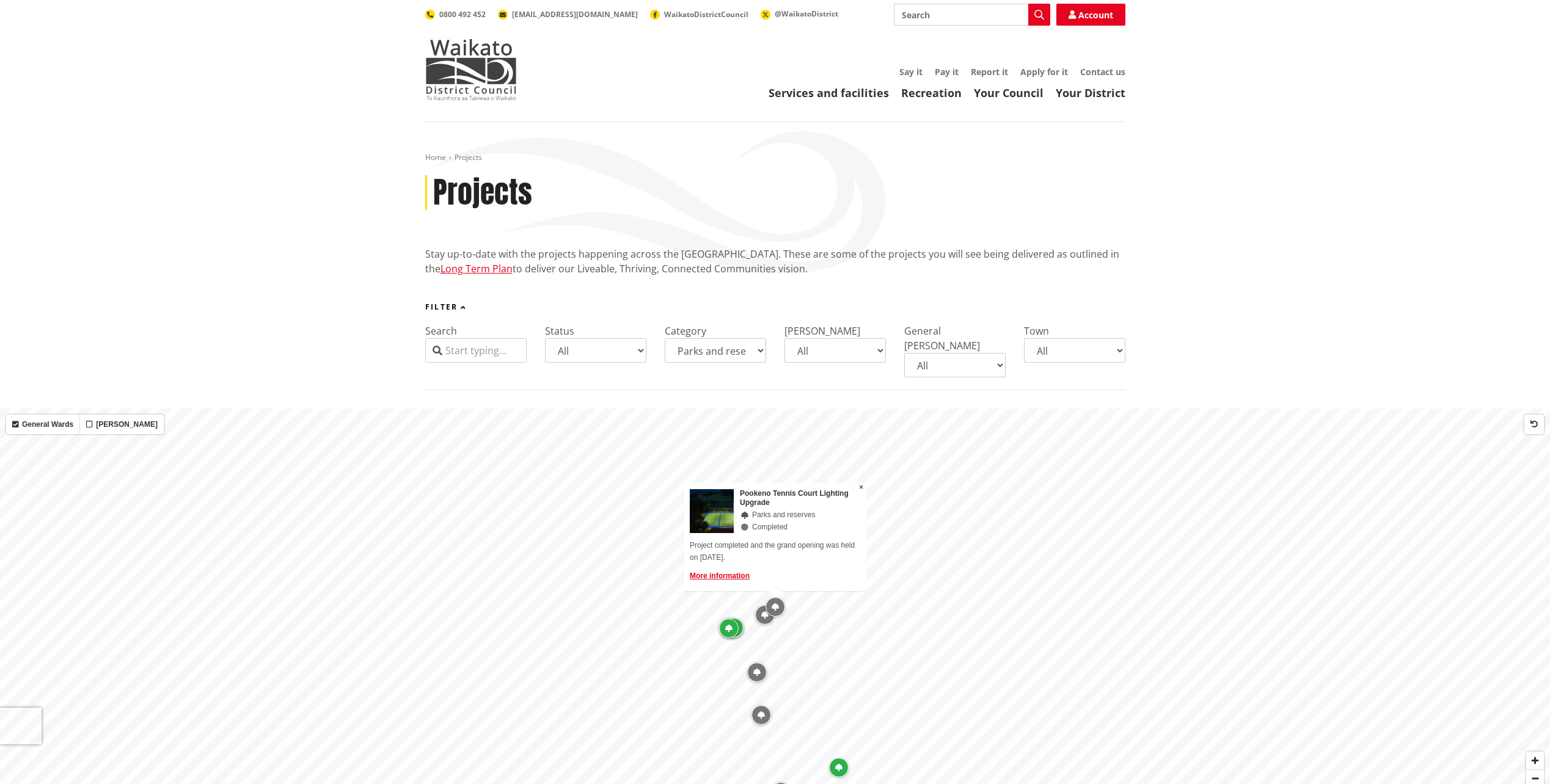
click at [770, 606] on div "Map marker" at bounding box center [765, 614] width 19 height 19
click at [747, 611] on div "Map marker" at bounding box center [739, 620] width 19 height 19
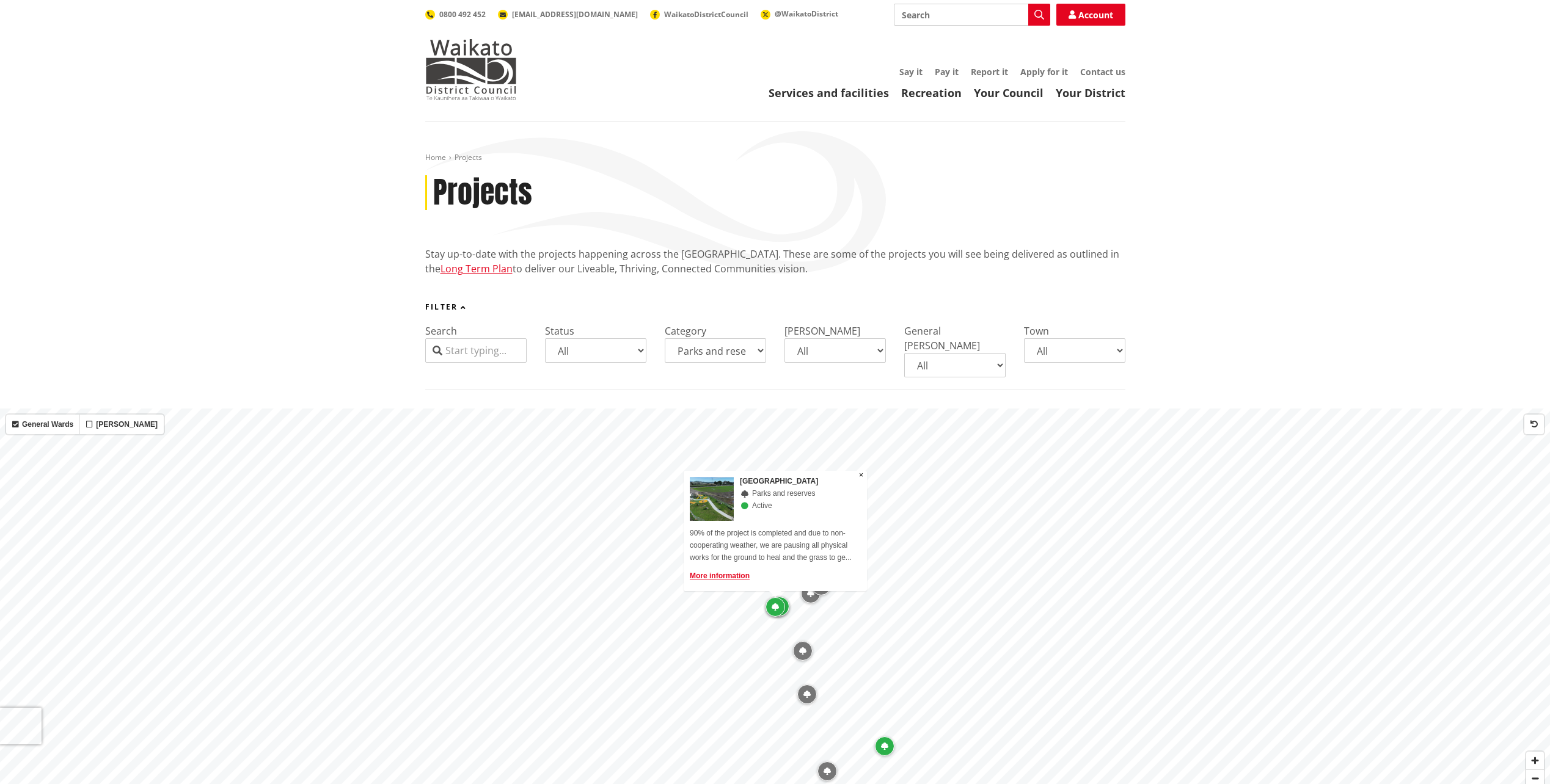
click at [773, 604] on icon "Map marker" at bounding box center [775, 608] width 8 height 8
click at [787, 597] on div "Map marker" at bounding box center [779, 606] width 19 height 19
click at [797, 648] on icon "Map marker" at bounding box center [798, 652] width 8 height 8
click at [785, 640] on div "Map marker" at bounding box center [778, 649] width 19 height 19
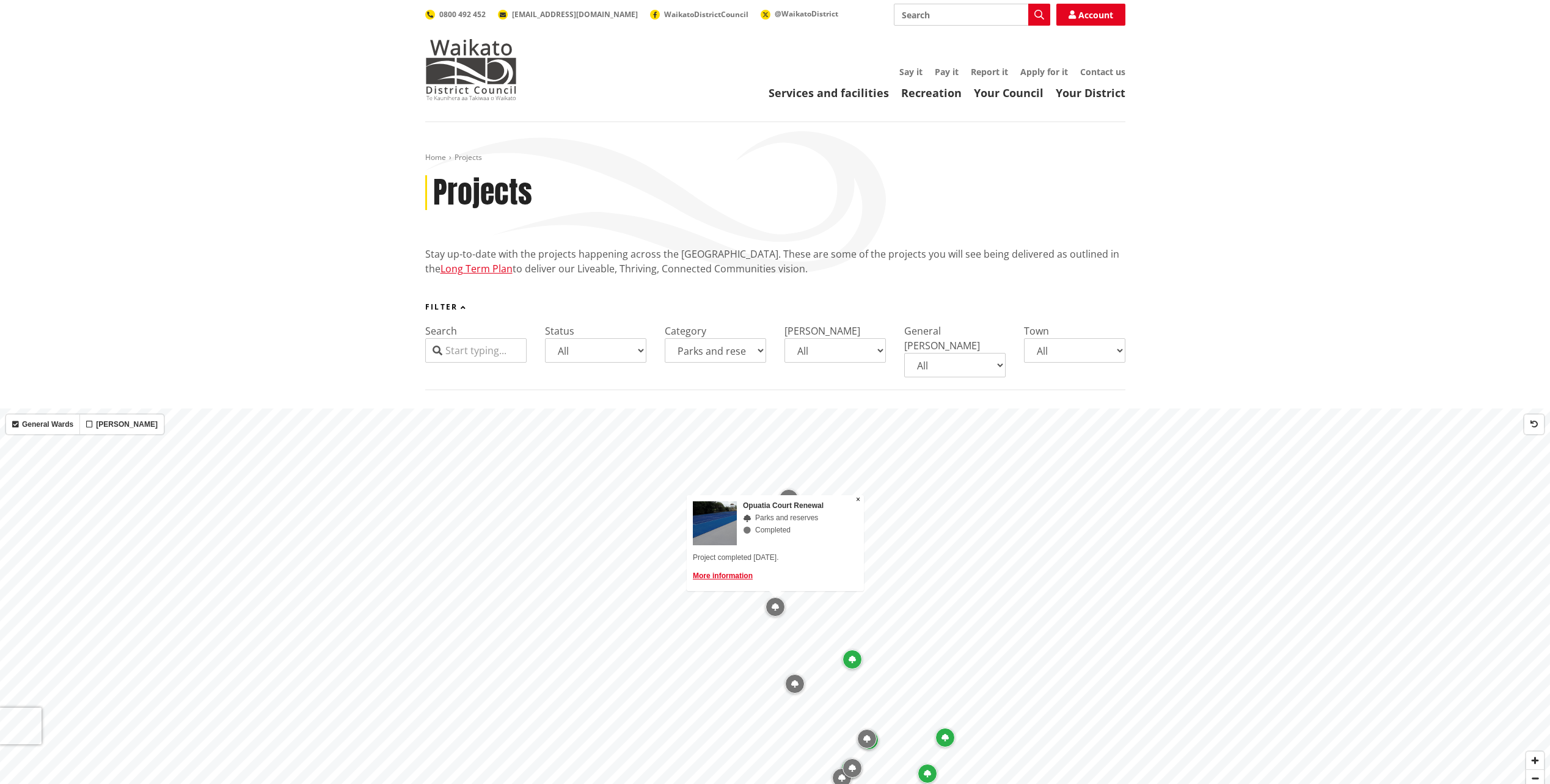
click at [796, 681] on icon "Map marker" at bounding box center [795, 685] width 8 height 8
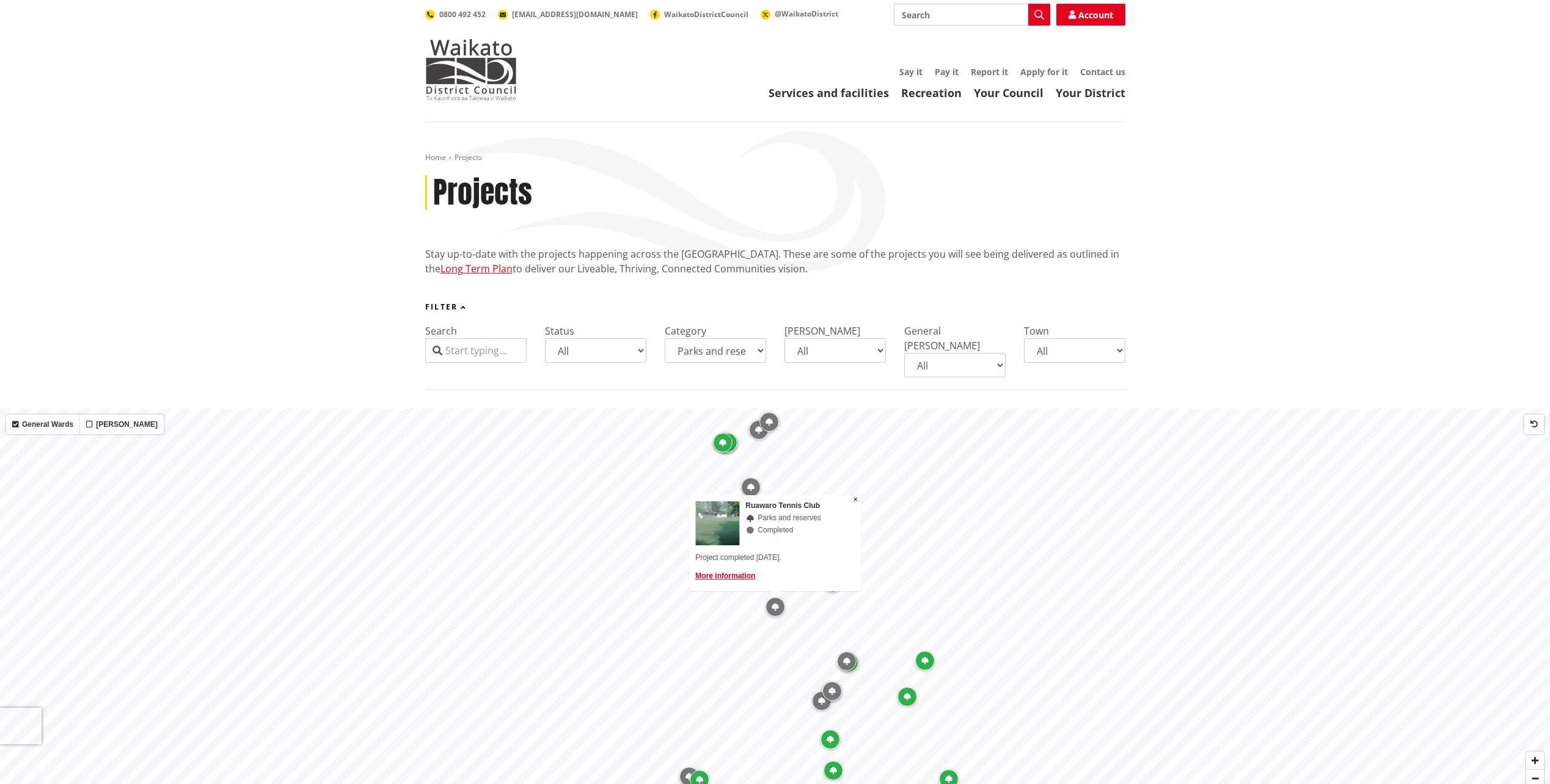
click at [820, 698] on icon "Map marker" at bounding box center [822, 701] width 8 height 8
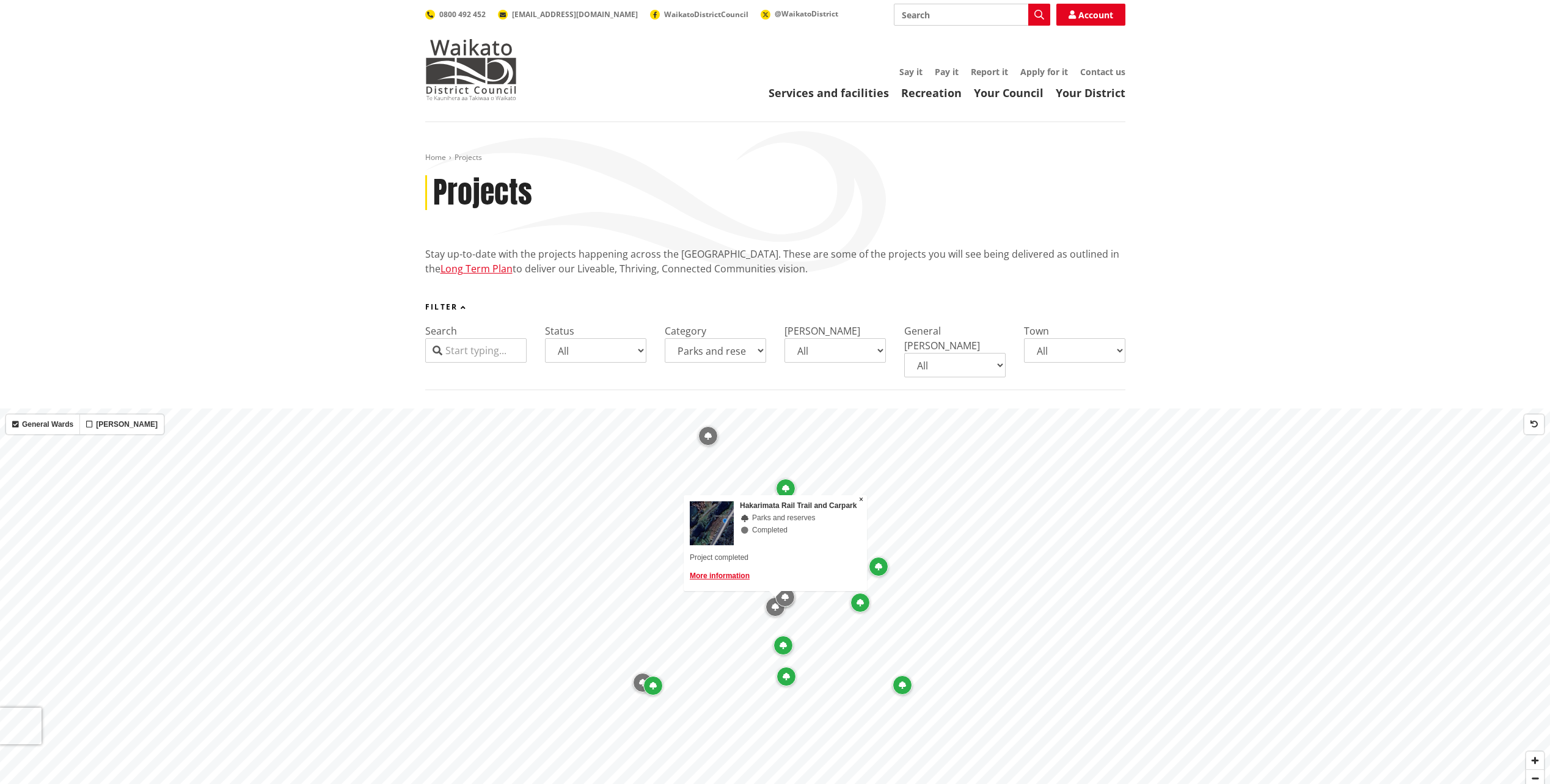
click at [874, 557] on div "Map marker" at bounding box center [878, 566] width 19 height 19
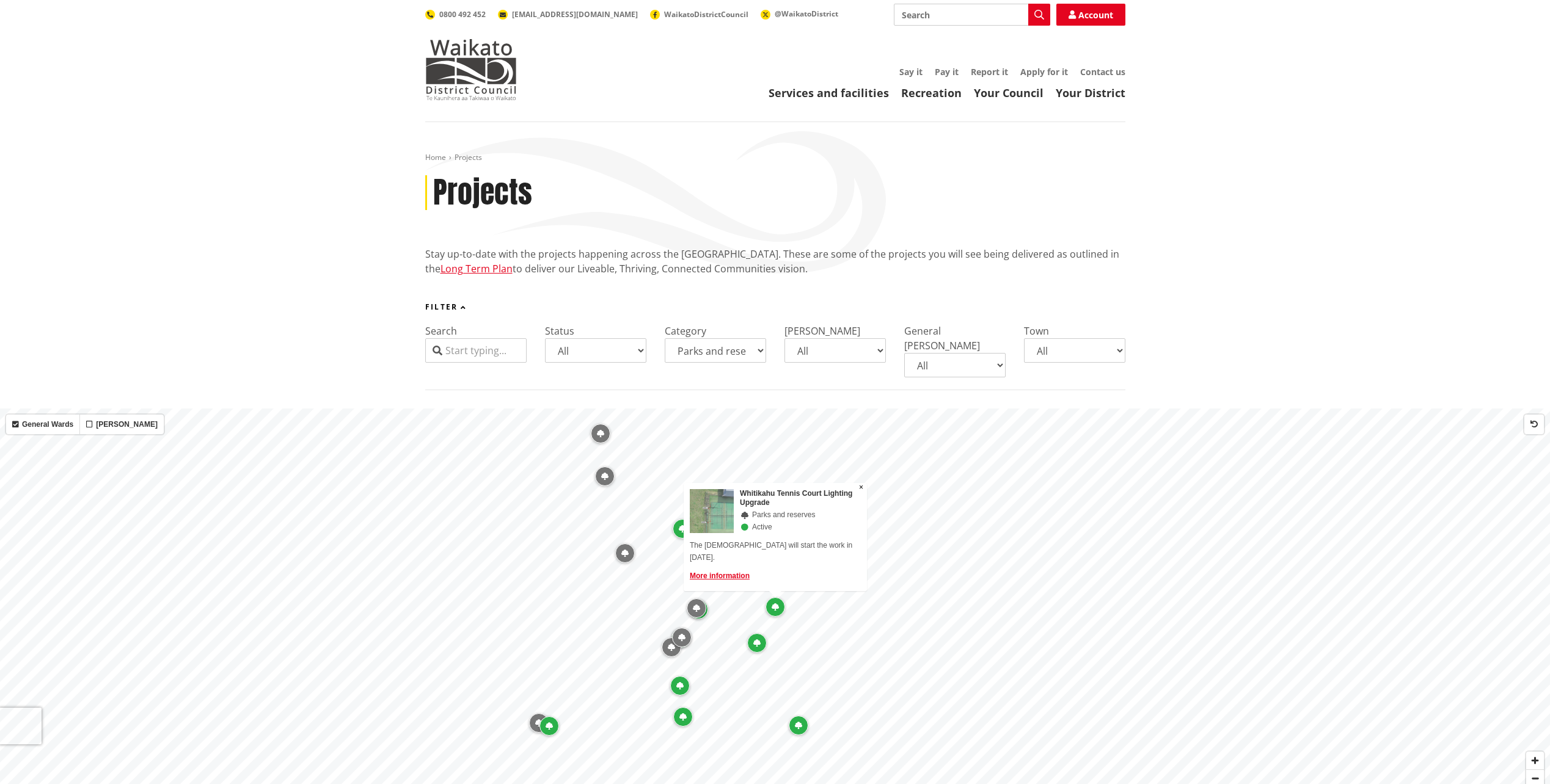
click at [794, 716] on div "Map marker" at bounding box center [798, 725] width 19 height 19
